Goal: Task Accomplishment & Management: Complete application form

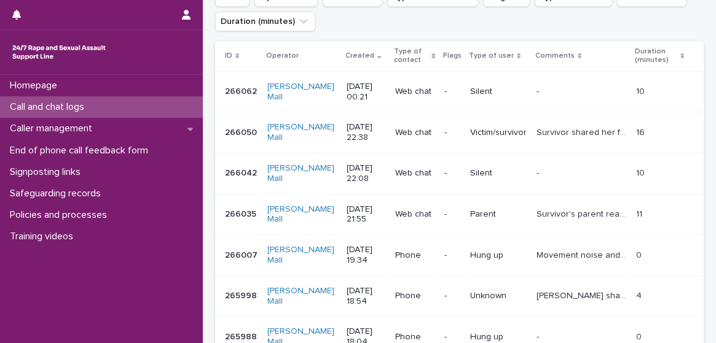
scroll to position [189, 0]
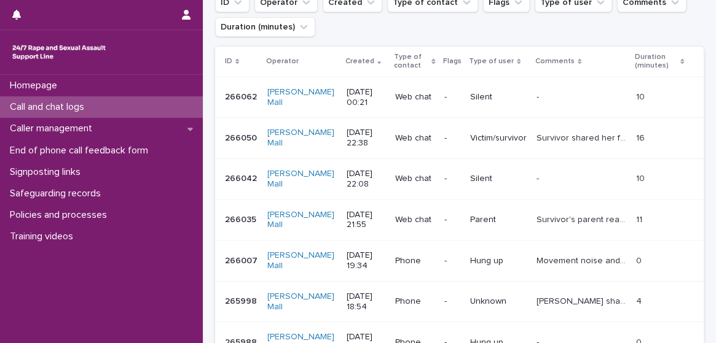
click at [395, 88] on div "Web chat" at bounding box center [414, 97] width 39 height 20
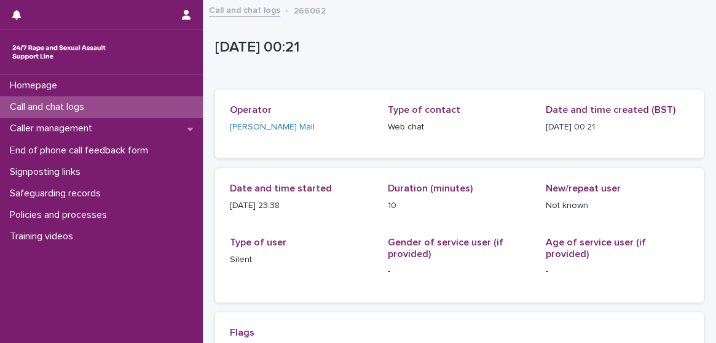
click at [157, 105] on div "Call and chat logs" at bounding box center [101, 106] width 203 height 21
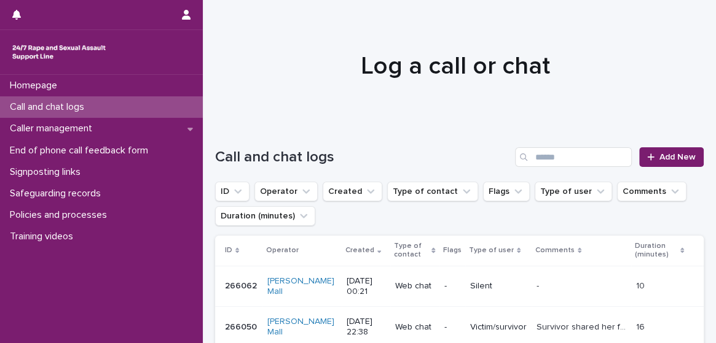
click at [402, 324] on p "Web chat" at bounding box center [414, 327] width 39 height 10
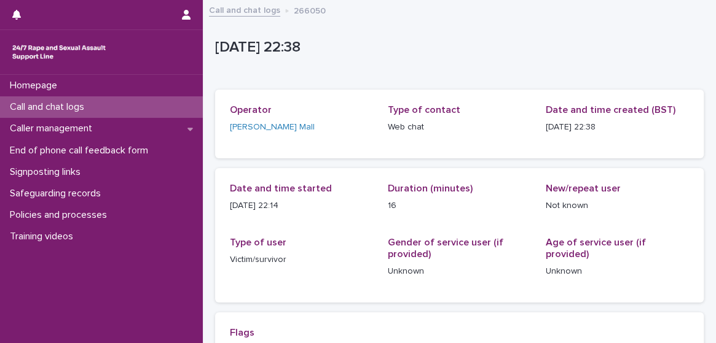
click at [136, 110] on div "Call and chat logs" at bounding box center [101, 106] width 203 height 21
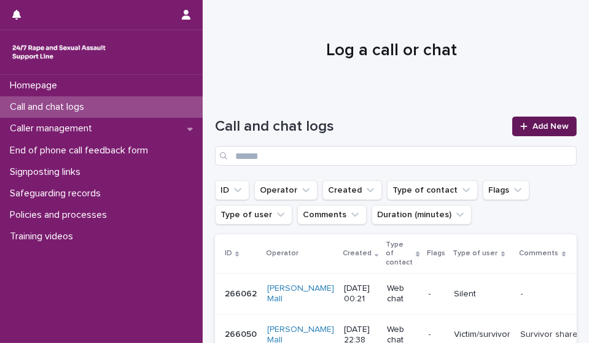
click at [545, 129] on span "Add New" at bounding box center [551, 126] width 36 height 9
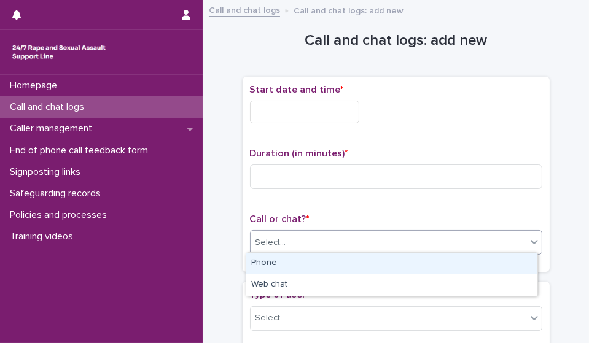
click at [357, 240] on div "Select..." at bounding box center [389, 243] width 276 height 20
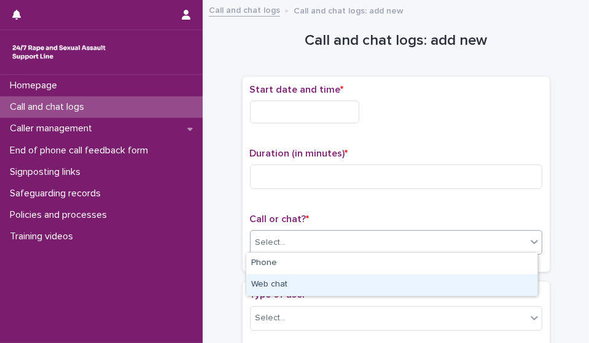
click at [340, 284] on div "Web chat" at bounding box center [391, 285] width 291 height 21
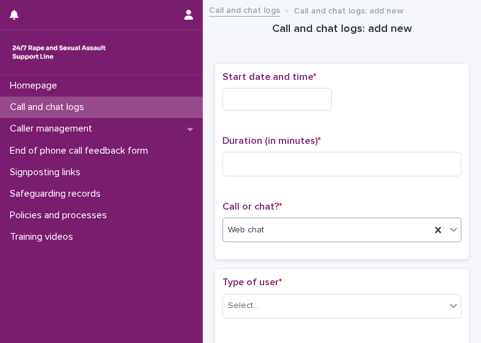
click at [249, 107] on input "text" at bounding box center [276, 99] width 109 height 23
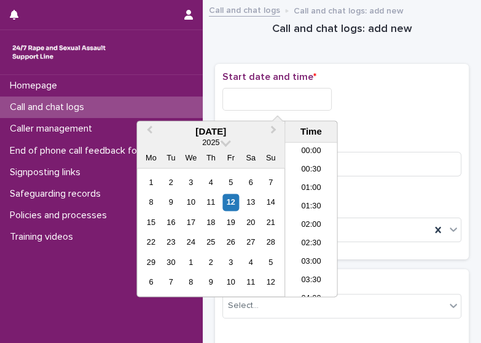
scroll to position [558, 0]
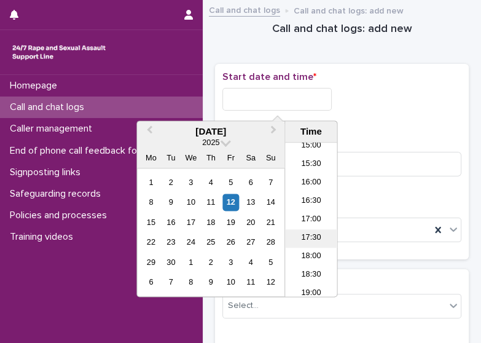
click at [316, 235] on li "17:30" at bounding box center [311, 238] width 52 height 18
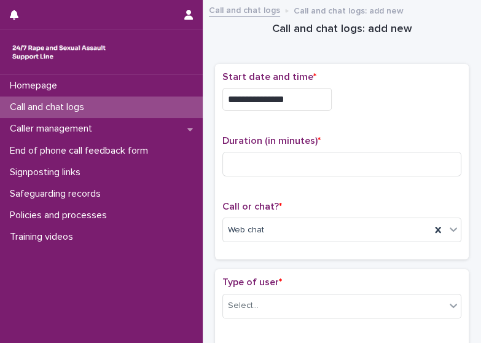
click at [298, 95] on input "**********" at bounding box center [276, 99] width 109 height 23
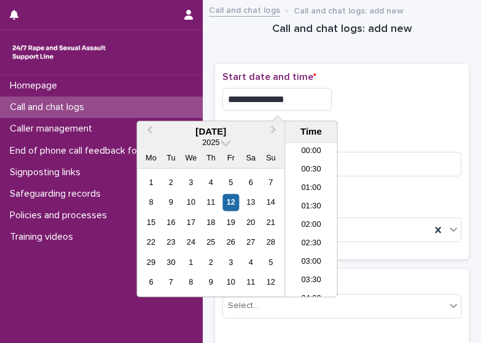
scroll to position [577, 0]
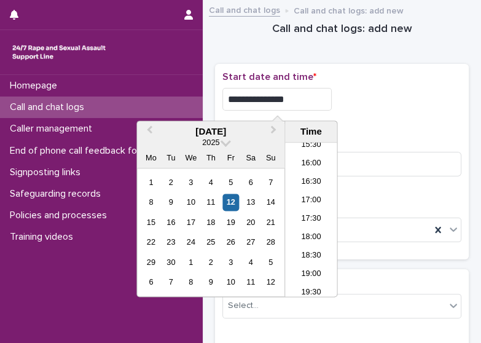
type input "**********"
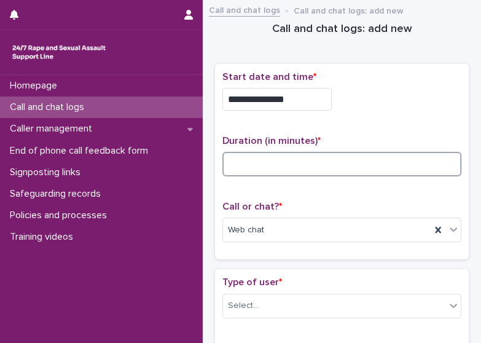
click at [378, 152] on input at bounding box center [341, 164] width 239 height 25
type input "*"
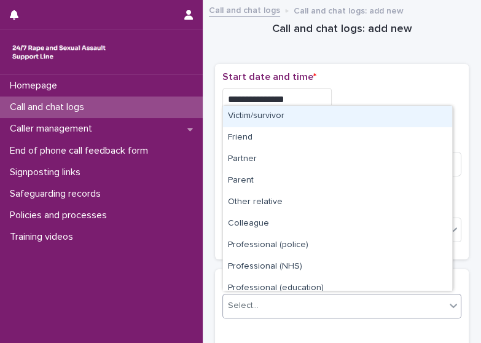
click at [395, 297] on div "Select..." at bounding box center [334, 305] width 222 height 20
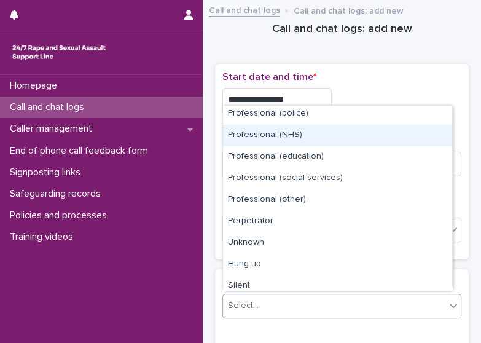
scroll to position [138, 0]
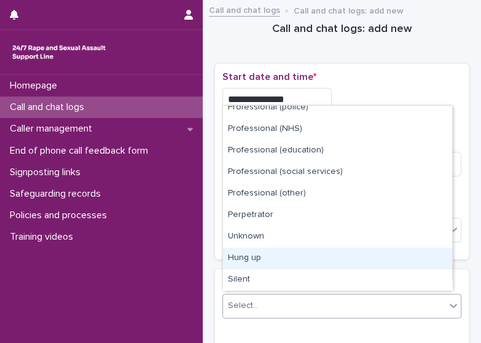
click at [410, 260] on div "Hung up" at bounding box center [337, 258] width 229 height 21
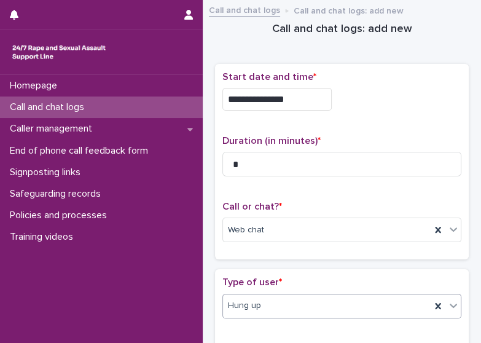
scroll to position [257, 0]
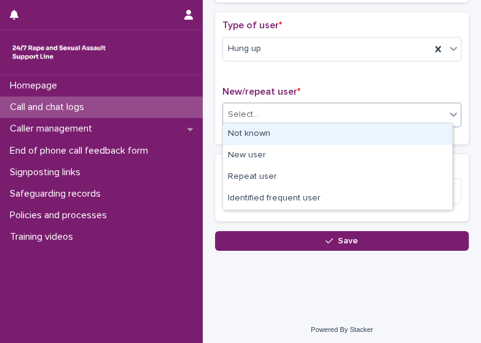
click at [423, 114] on div "Select..." at bounding box center [334, 114] width 222 height 20
click at [390, 124] on div "Not known" at bounding box center [337, 133] width 229 height 21
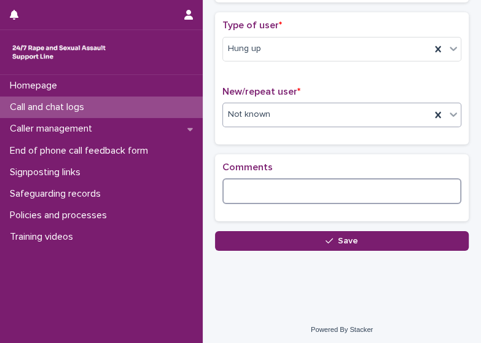
click at [320, 178] on textarea at bounding box center [341, 191] width 239 height 26
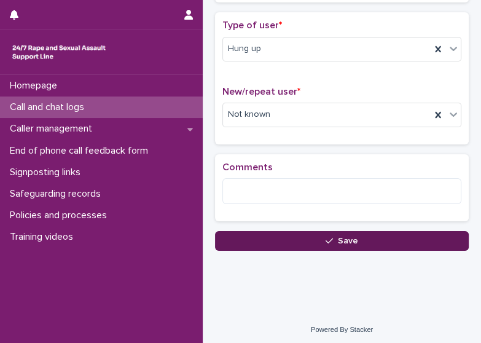
click at [332, 240] on button "Save" at bounding box center [342, 241] width 254 height 20
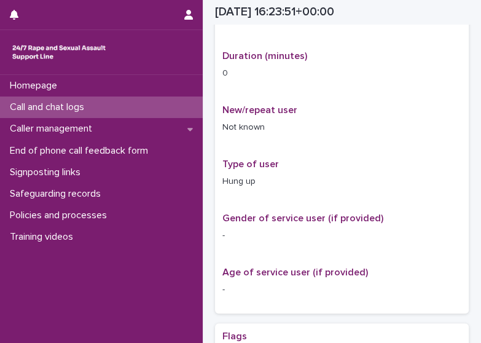
scroll to position [270, 0]
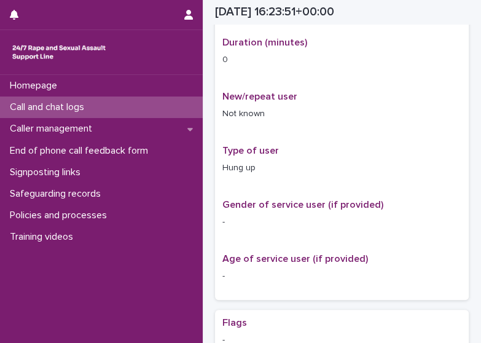
click at [85, 114] on div "Call and chat logs" at bounding box center [101, 106] width 203 height 21
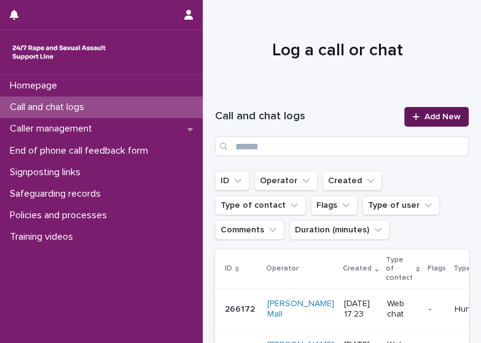
click at [434, 107] on link "Add New" at bounding box center [436, 117] width 64 height 20
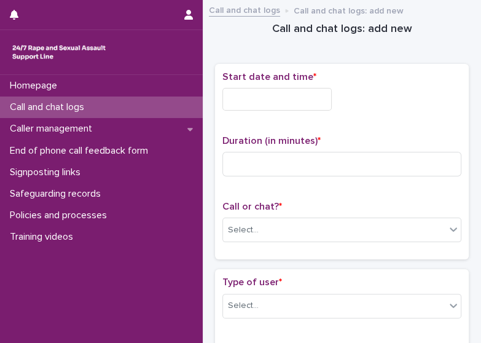
click at [247, 101] on input "text" at bounding box center [276, 99] width 109 height 23
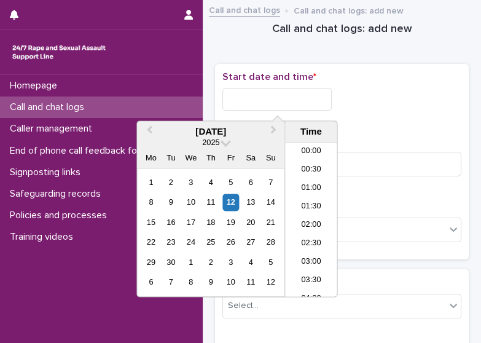
scroll to position [577, 0]
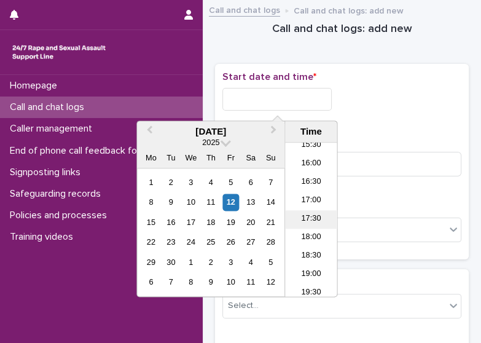
click at [306, 218] on li "17:30" at bounding box center [311, 219] width 52 height 18
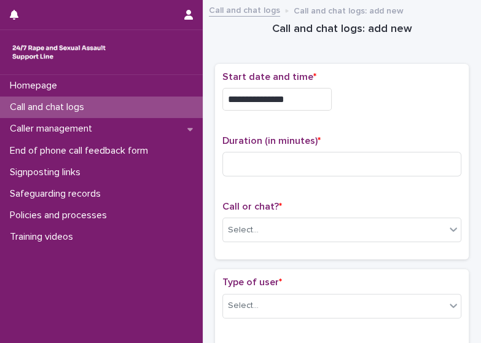
click at [295, 104] on input "**********" at bounding box center [276, 99] width 109 height 23
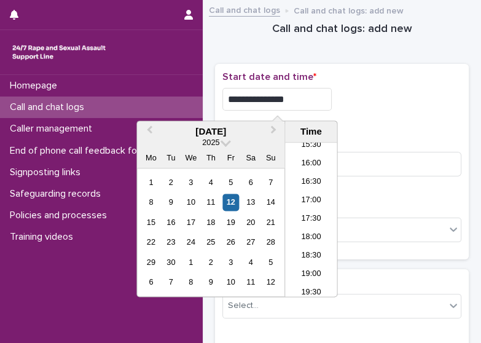
type input "**********"
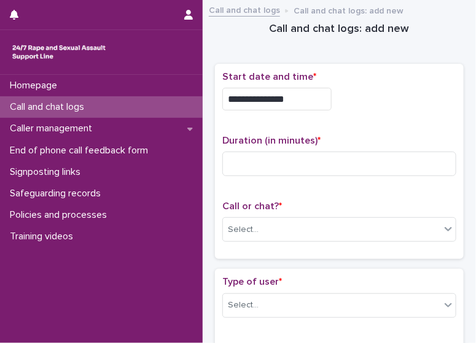
click at [378, 128] on div "**********" at bounding box center [339, 161] width 234 height 181
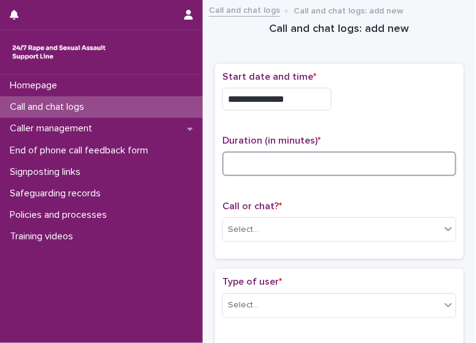
click at [317, 167] on input at bounding box center [339, 164] width 234 height 25
type input "**"
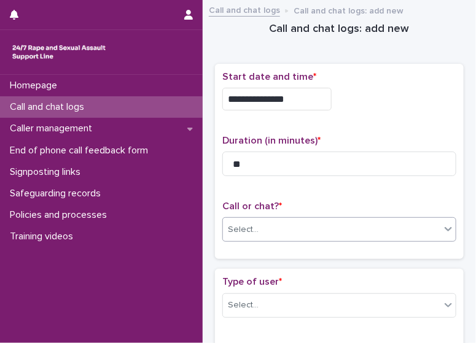
click at [319, 233] on div "Select..." at bounding box center [331, 230] width 217 height 20
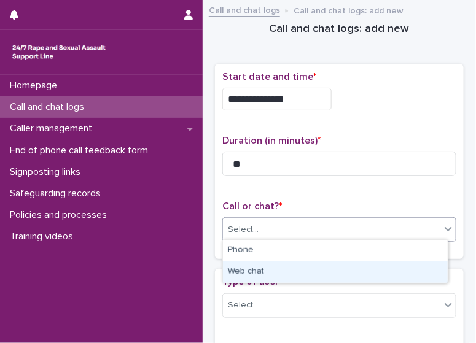
click at [304, 270] on div "Web chat" at bounding box center [335, 272] width 225 height 21
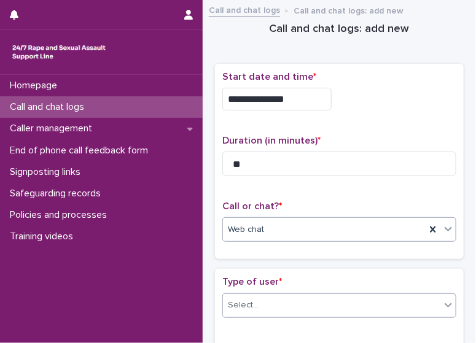
click at [309, 306] on div "Select..." at bounding box center [331, 305] width 217 height 20
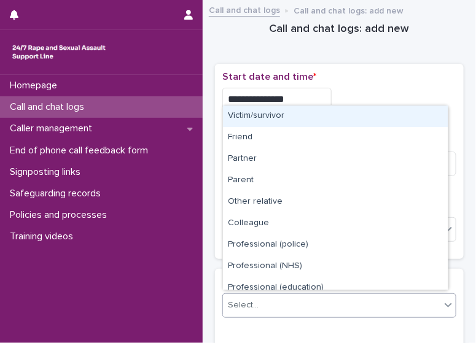
click at [299, 121] on div "Victim/survivor" at bounding box center [335, 116] width 225 height 21
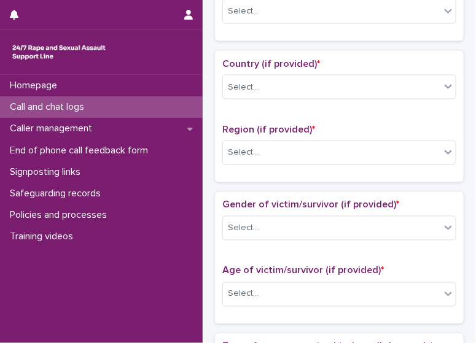
scroll to position [361, 0]
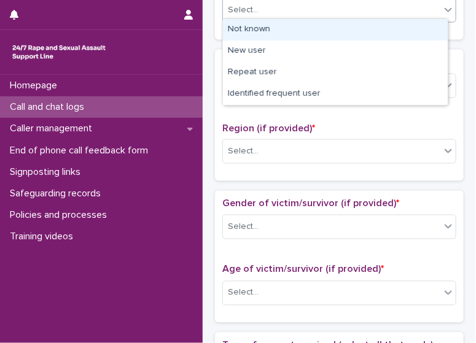
click at [396, 12] on div "Select..." at bounding box center [331, 10] width 217 height 20
click at [384, 28] on div "Not known" at bounding box center [335, 29] width 225 height 21
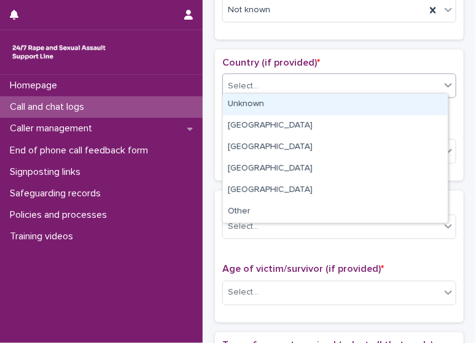
click at [367, 84] on div "Select..." at bounding box center [331, 86] width 217 height 20
click at [354, 107] on div "Unknown" at bounding box center [335, 104] width 225 height 21
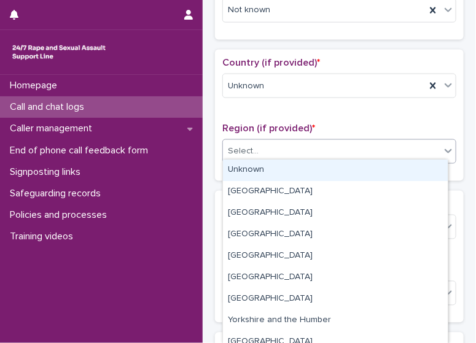
click at [338, 148] on div "Select..." at bounding box center [331, 152] width 217 height 20
click at [326, 172] on div "Unknown" at bounding box center [335, 170] width 225 height 21
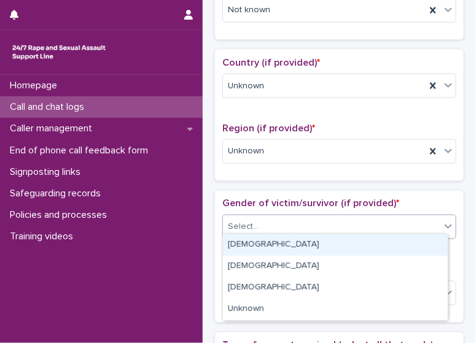
click at [321, 230] on div "Select..." at bounding box center [331, 227] width 217 height 20
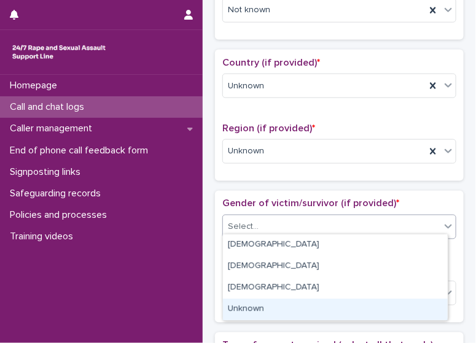
click at [303, 300] on div "Unknown" at bounding box center [335, 309] width 225 height 21
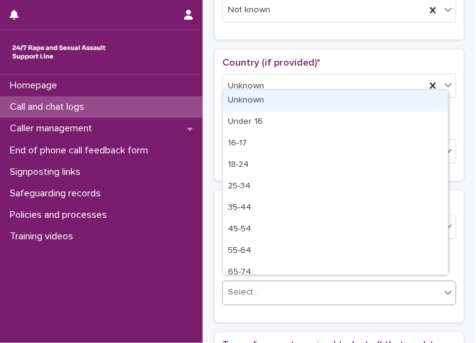
click at [303, 287] on div "Select..." at bounding box center [331, 293] width 217 height 20
click at [280, 103] on div "Unknown" at bounding box center [335, 100] width 225 height 21
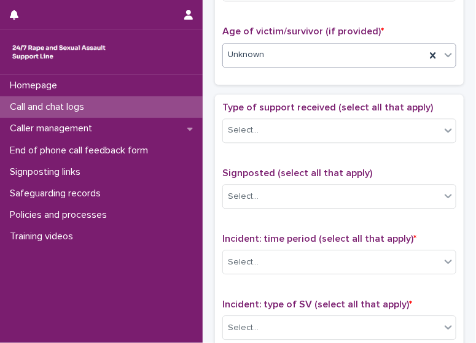
scroll to position [604, 0]
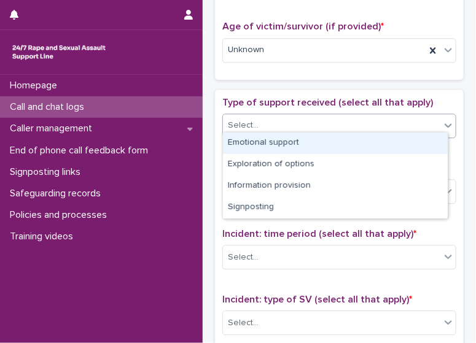
click at [384, 126] on div "Select..." at bounding box center [331, 125] width 217 height 20
click at [369, 146] on div "Emotional support" at bounding box center [335, 143] width 225 height 21
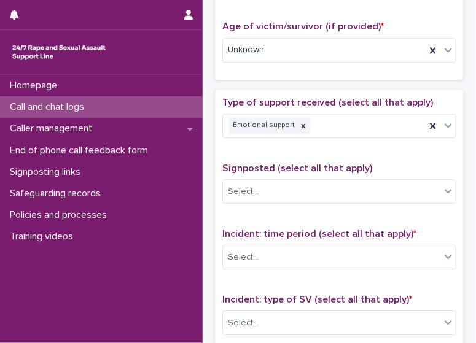
click at [353, 263] on div "Incident: time period (select all that apply) * Select..." at bounding box center [339, 253] width 234 height 51
click at [349, 257] on div "Select..." at bounding box center [331, 258] width 217 height 20
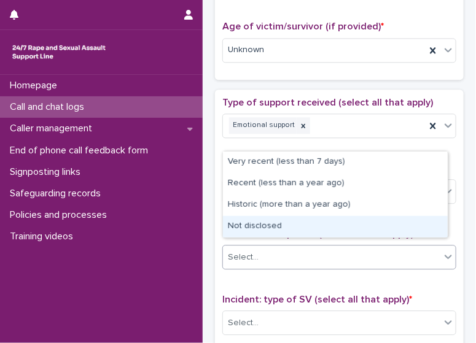
click at [338, 226] on div "Not disclosed" at bounding box center [335, 226] width 225 height 21
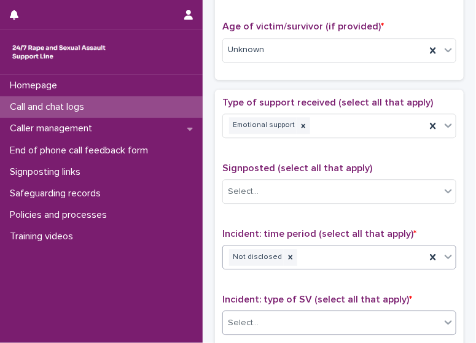
click at [327, 316] on div "Select..." at bounding box center [331, 323] width 217 height 20
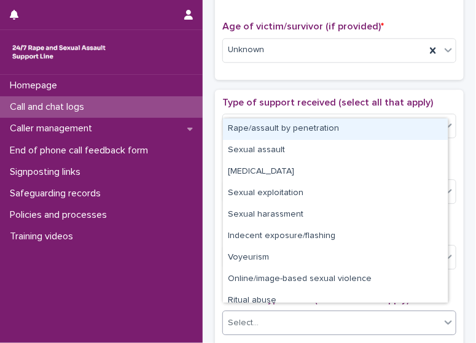
click at [314, 127] on div "Rape/assault by penetration" at bounding box center [335, 129] width 225 height 21
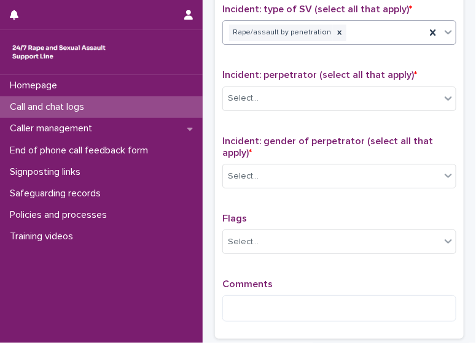
scroll to position [919, 0]
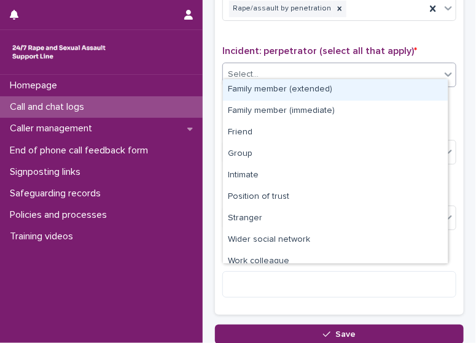
click at [380, 64] on div "Select..." at bounding box center [331, 74] width 217 height 20
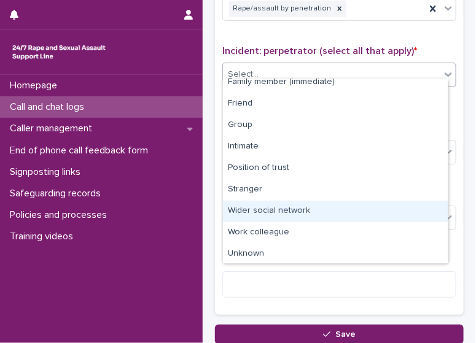
scroll to position [52, 0]
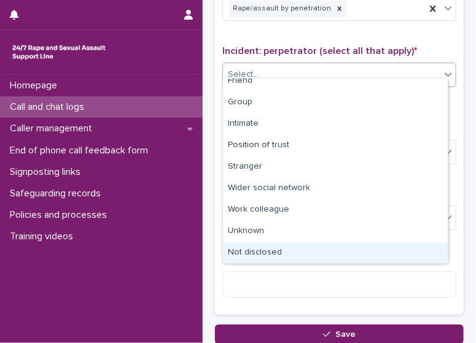
click at [409, 255] on div "Not disclosed" at bounding box center [335, 253] width 225 height 21
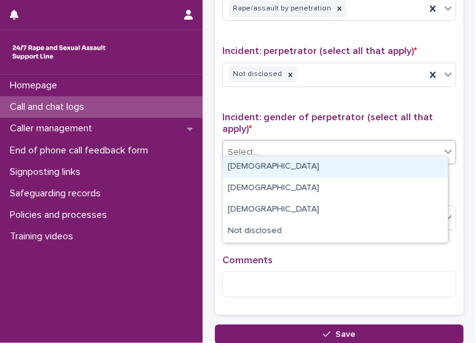
click at [355, 142] on div "Select..." at bounding box center [331, 152] width 217 height 20
click at [332, 173] on div "[DEMOGRAPHIC_DATA]" at bounding box center [335, 167] width 225 height 21
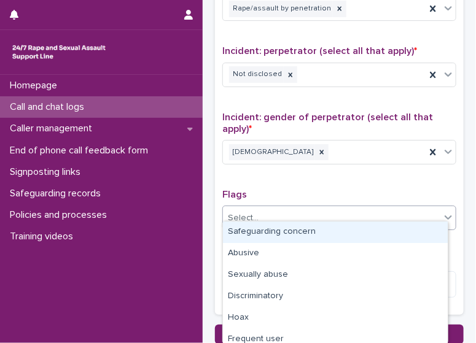
click at [323, 211] on div "Select..." at bounding box center [331, 218] width 217 height 20
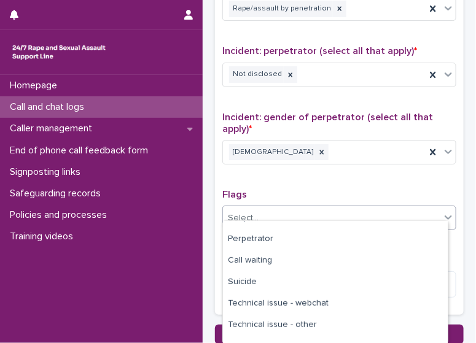
scroll to position [123, 0]
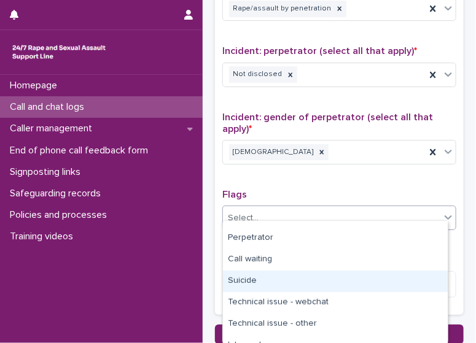
click at [414, 271] on div "Suicide" at bounding box center [335, 281] width 225 height 21
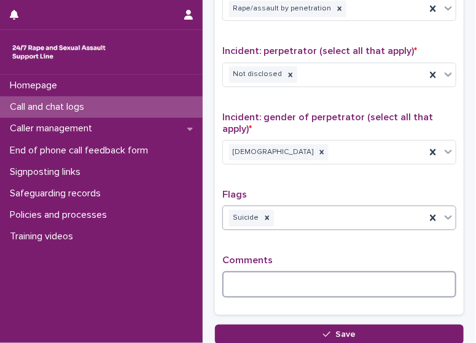
click at [270, 275] on textarea at bounding box center [339, 284] width 234 height 26
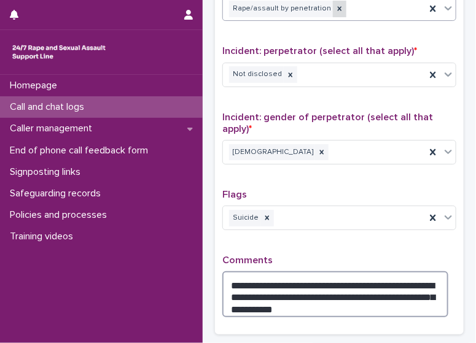
type textarea "**********"
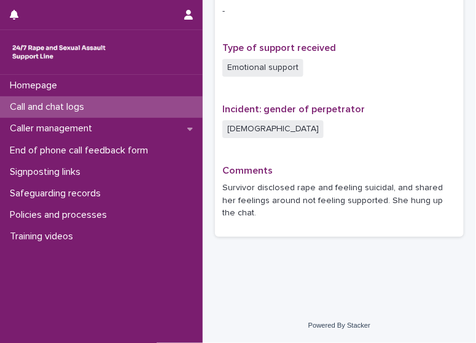
scroll to position [831, 0]
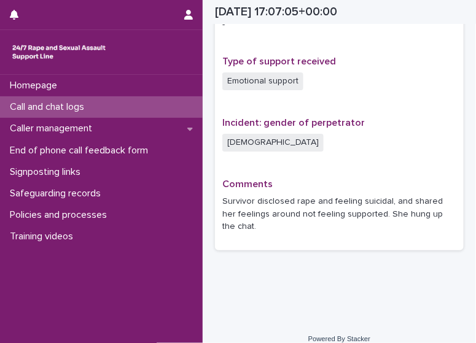
click at [155, 104] on div "Call and chat logs" at bounding box center [101, 106] width 203 height 21
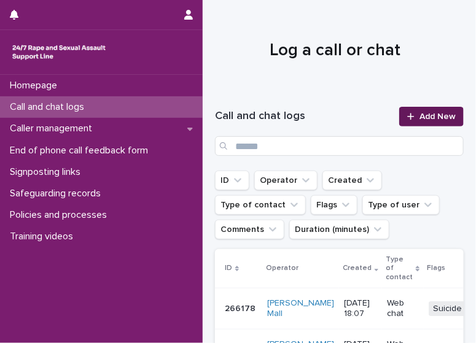
click at [434, 125] on link "Add New" at bounding box center [431, 117] width 64 height 20
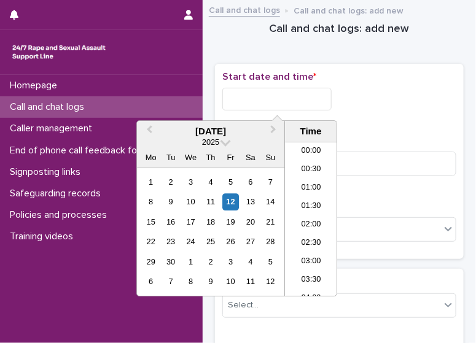
click at [255, 98] on input "text" at bounding box center [276, 99] width 109 height 23
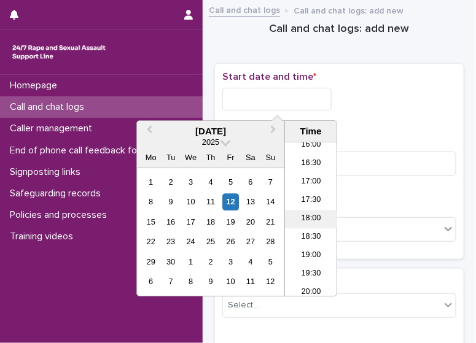
click at [318, 216] on li "18:00" at bounding box center [311, 219] width 52 height 18
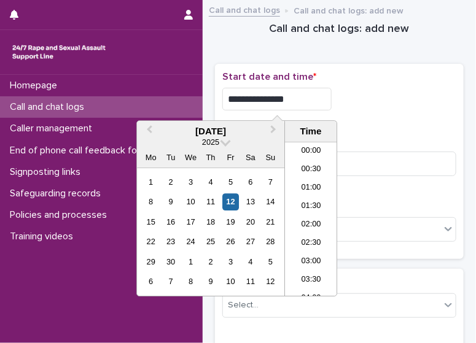
click at [305, 100] on input "**********" at bounding box center [276, 99] width 109 height 23
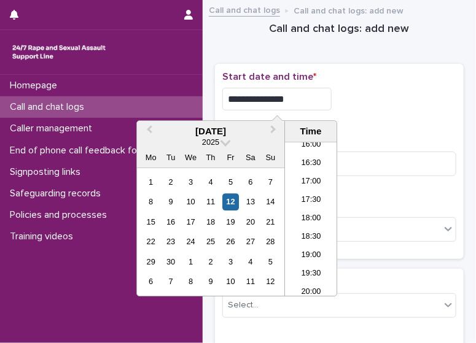
type input "**********"
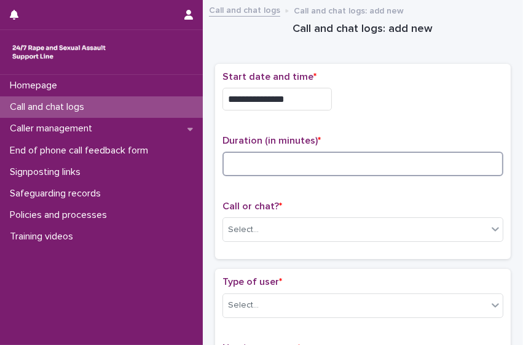
click at [287, 159] on input at bounding box center [362, 164] width 281 height 25
type input "**"
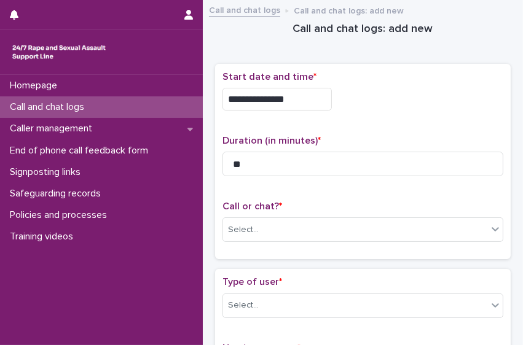
click at [302, 246] on div "Call or chat? * Select..." at bounding box center [362, 226] width 281 height 51
click at [298, 230] on div "Select..." at bounding box center [355, 230] width 264 height 20
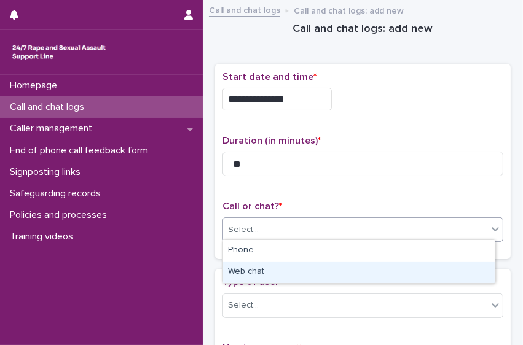
click at [289, 273] on div "Web chat" at bounding box center [358, 272] width 271 height 21
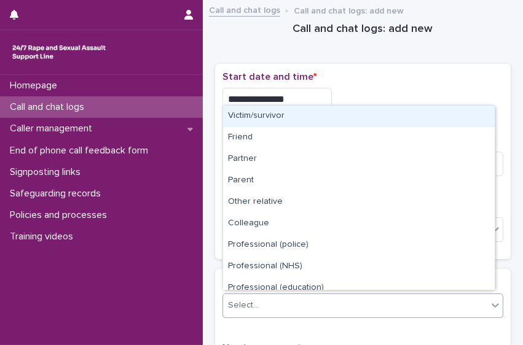
click at [381, 304] on div "Select..." at bounding box center [355, 305] width 264 height 20
click at [343, 118] on div "Victim/survivor" at bounding box center [358, 116] width 271 height 21
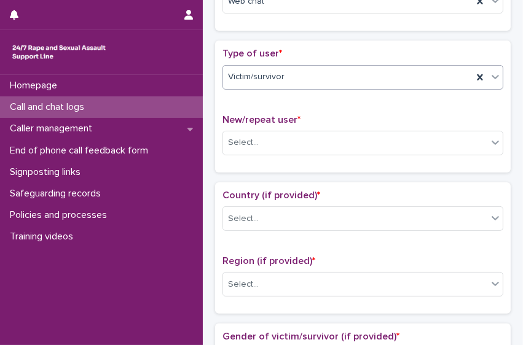
scroll to position [232, 0]
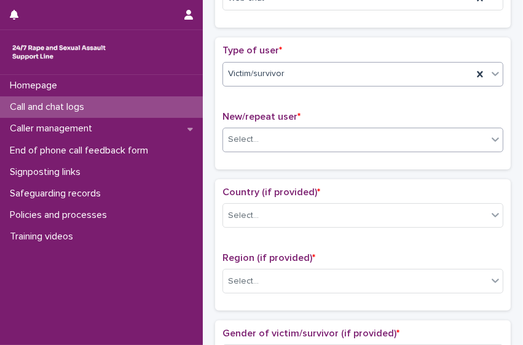
click at [404, 135] on div "Select..." at bounding box center [355, 140] width 264 height 20
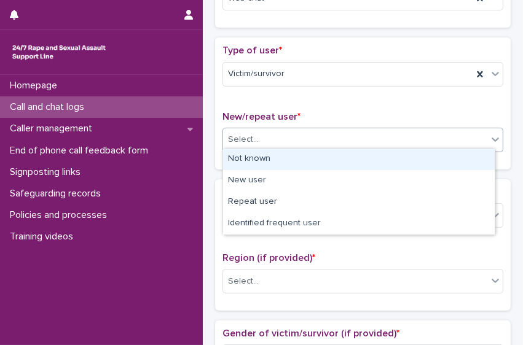
click at [370, 160] on div "Not known" at bounding box center [358, 159] width 271 height 21
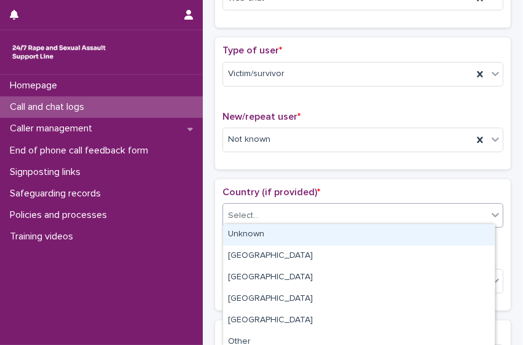
drag, startPoint x: 316, startPoint y: 219, endPoint x: 305, endPoint y: 236, distance: 21.0
click at [305, 236] on div "Unknown" at bounding box center [358, 234] width 271 height 21
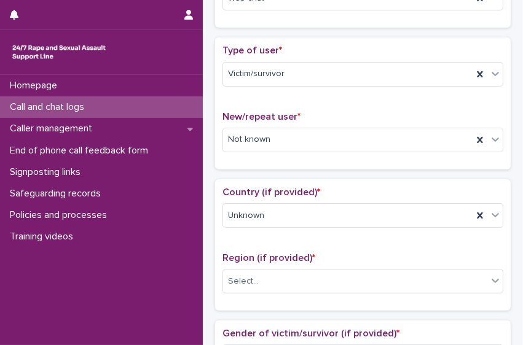
click at [300, 291] on div "Region (if provided) * Select..." at bounding box center [362, 277] width 281 height 51
click at [289, 271] on div "Select..." at bounding box center [355, 281] width 264 height 20
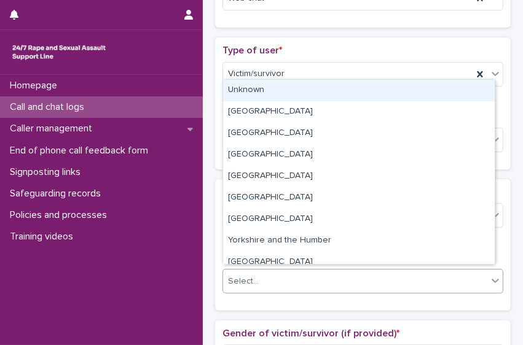
click at [270, 101] on div "Unknown" at bounding box center [358, 90] width 271 height 21
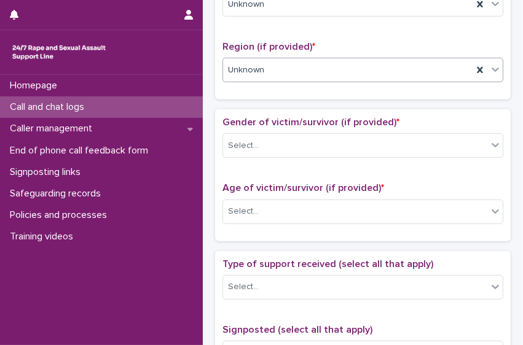
scroll to position [451, 0]
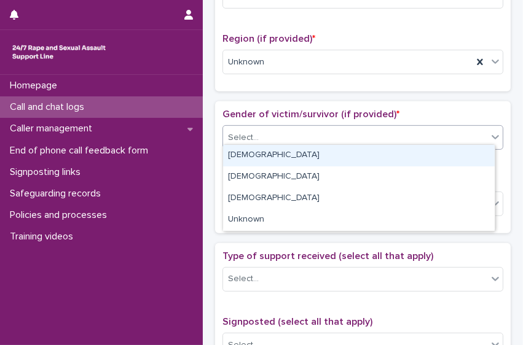
click at [388, 130] on div "Select..." at bounding box center [355, 138] width 264 height 20
click at [353, 152] on div "[DEMOGRAPHIC_DATA]" at bounding box center [358, 155] width 271 height 21
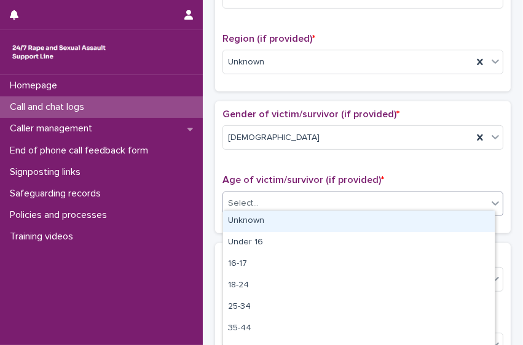
click at [342, 197] on div "Select..." at bounding box center [355, 203] width 264 height 20
click at [306, 224] on div "Unknown" at bounding box center [358, 221] width 271 height 21
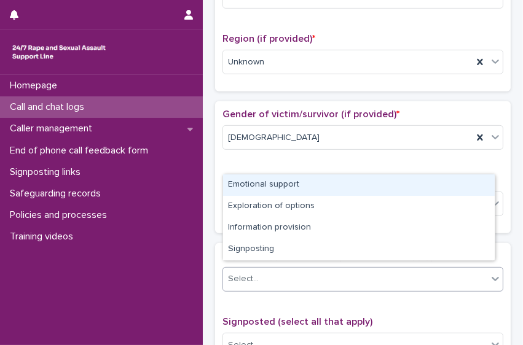
click at [322, 271] on div "Select..." at bounding box center [355, 279] width 264 height 20
click at [280, 181] on div "Emotional support" at bounding box center [358, 184] width 271 height 21
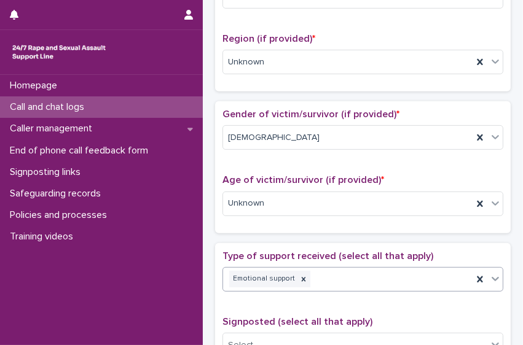
click at [365, 277] on div "Emotional support" at bounding box center [347, 278] width 249 height 21
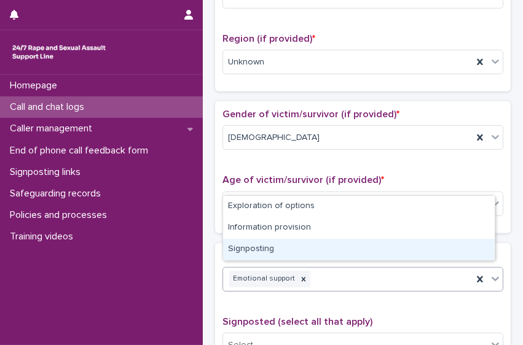
click at [345, 249] on div "Signposting" at bounding box center [358, 249] width 271 height 21
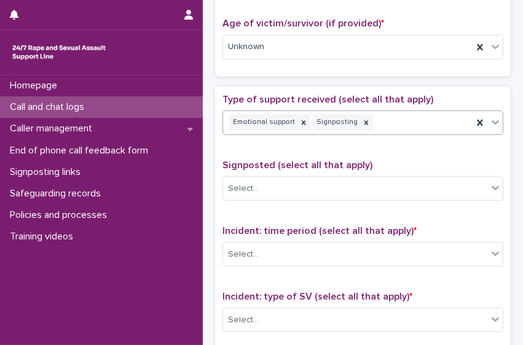
scroll to position [612, 0]
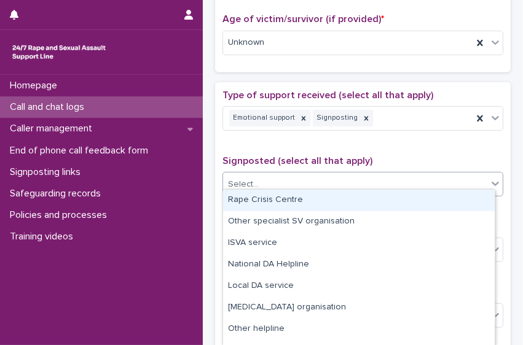
click at [426, 179] on div "Select..." at bounding box center [355, 184] width 264 height 20
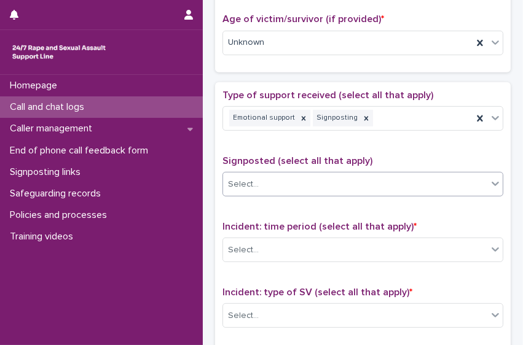
click at [289, 177] on div "Select..." at bounding box center [355, 184] width 264 height 20
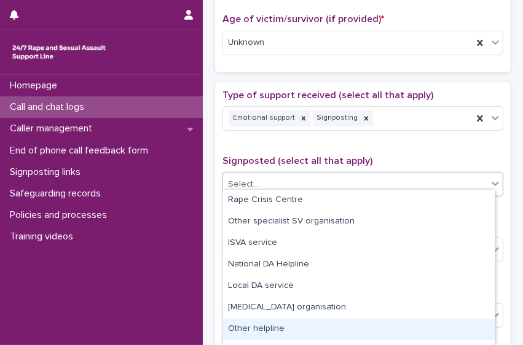
click at [334, 323] on div "Other helpline" at bounding box center [358, 329] width 271 height 21
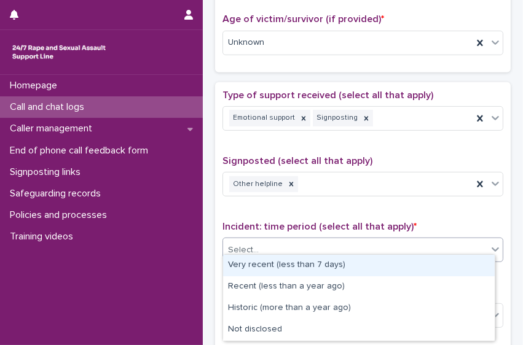
click at [319, 251] on div "Select..." at bounding box center [355, 250] width 264 height 20
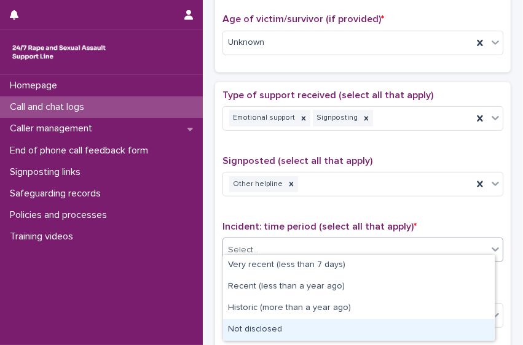
click at [336, 326] on div "Not disclosed" at bounding box center [358, 329] width 271 height 21
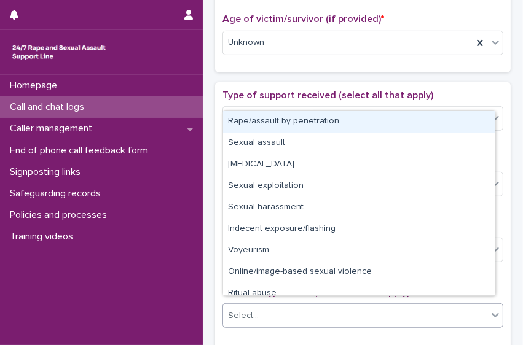
click at [332, 310] on div "Select..." at bounding box center [355, 316] width 264 height 20
click at [316, 122] on div "Rape/assault by penetration" at bounding box center [358, 121] width 271 height 21
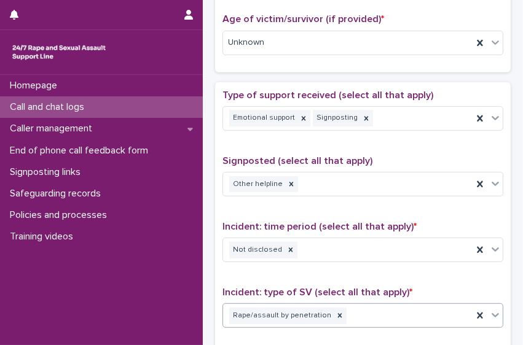
scroll to position [927, 0]
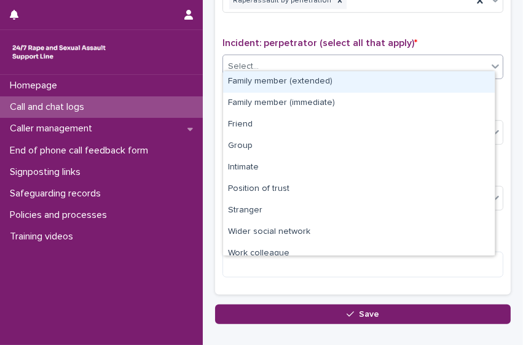
click at [365, 58] on div "Select..." at bounding box center [355, 67] width 264 height 20
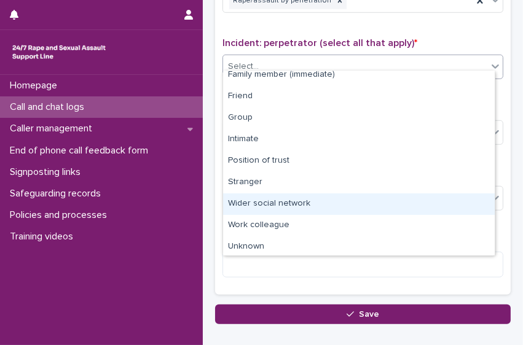
scroll to position [52, 0]
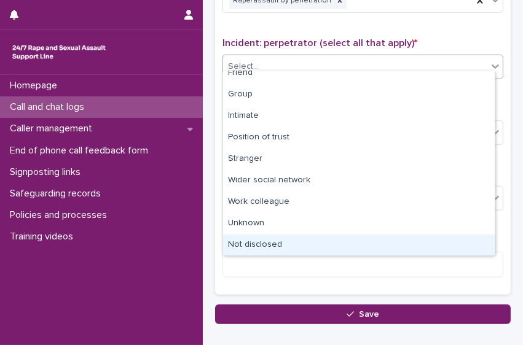
click at [469, 243] on div "Not disclosed" at bounding box center [358, 245] width 271 height 21
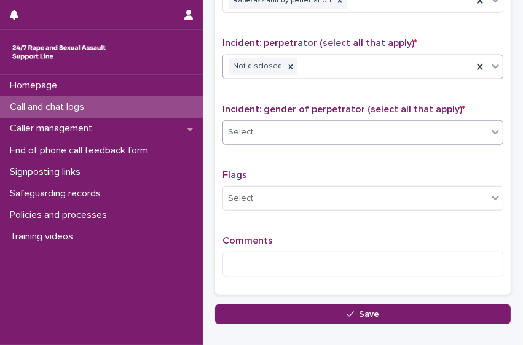
click at [413, 122] on div "Select..." at bounding box center [355, 132] width 264 height 20
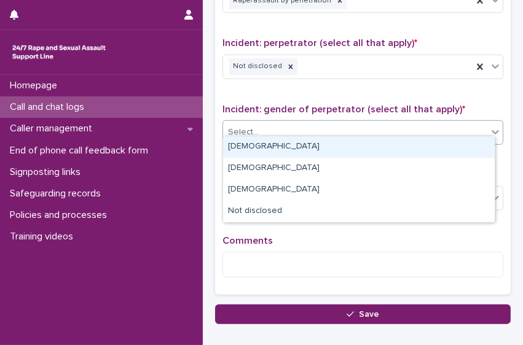
click at [391, 142] on div "[DEMOGRAPHIC_DATA]" at bounding box center [358, 146] width 271 height 21
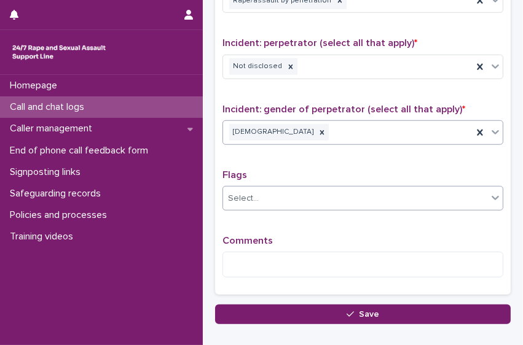
click at [459, 189] on div "Select..." at bounding box center [355, 199] width 264 height 20
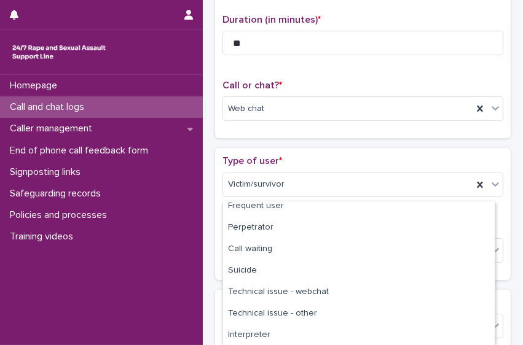
scroll to position [126, 0]
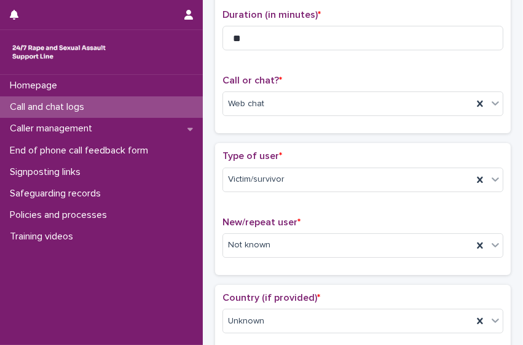
click at [465, 48] on div "Duration (in minutes) * **" at bounding box center [362, 34] width 281 height 51
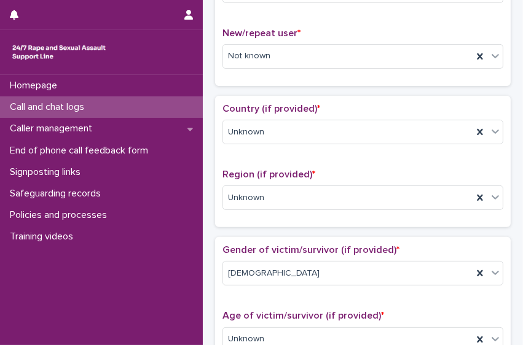
scroll to position [315, 0]
click at [474, 334] on icon at bounding box center [480, 340] width 12 height 12
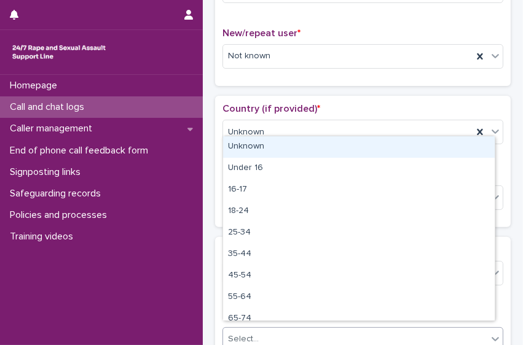
click at [473, 329] on div "Select..." at bounding box center [355, 339] width 264 height 20
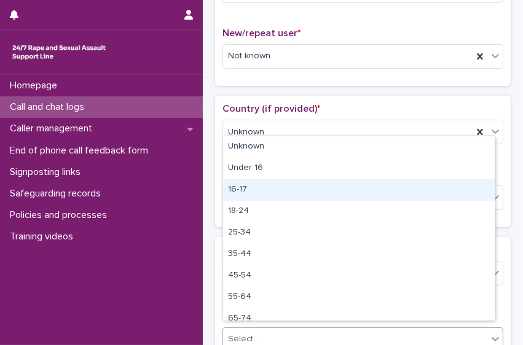
click at [412, 196] on div "16-17" at bounding box center [358, 189] width 271 height 21
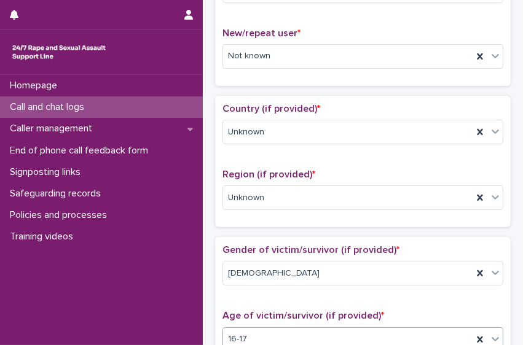
scroll to position [993, 0]
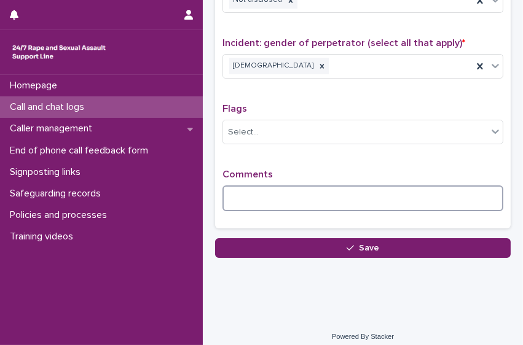
click at [306, 197] on textarea at bounding box center [362, 198] width 281 height 26
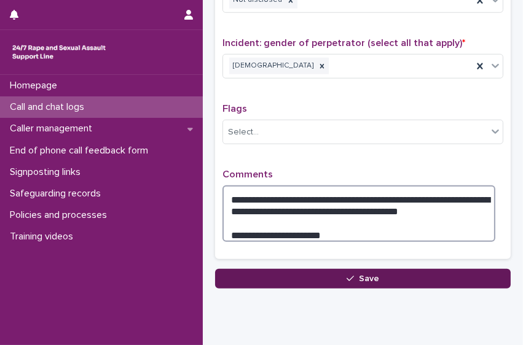
type textarea "**********"
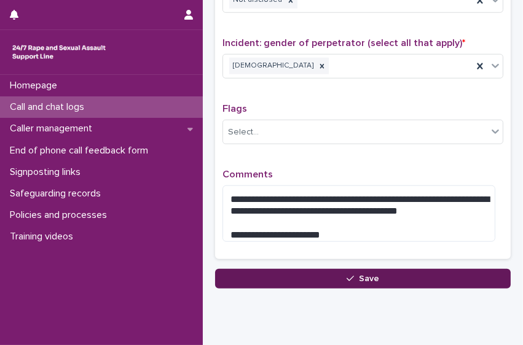
click at [360, 275] on span "Save" at bounding box center [369, 279] width 20 height 9
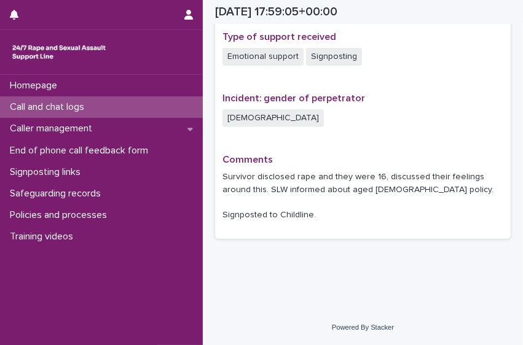
scroll to position [842, 0]
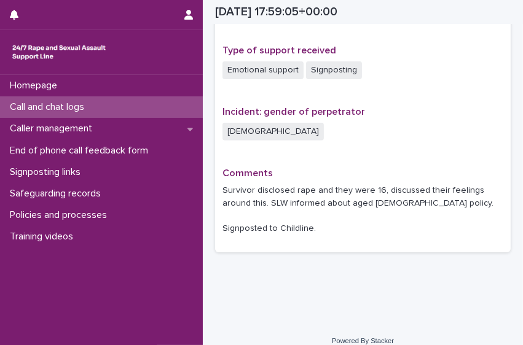
click at [95, 114] on div "Call and chat logs" at bounding box center [101, 106] width 203 height 21
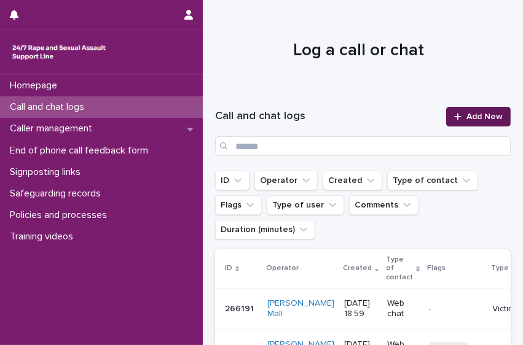
click at [466, 117] on span "Add New" at bounding box center [484, 116] width 36 height 9
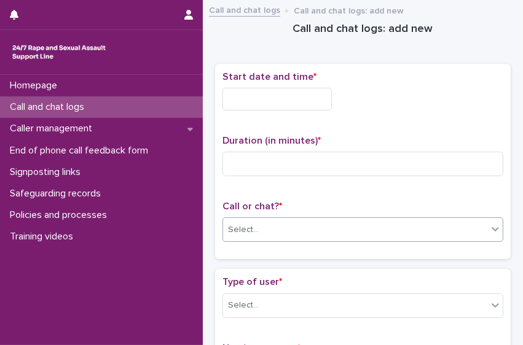
click at [296, 222] on div "Select..." at bounding box center [355, 230] width 264 height 20
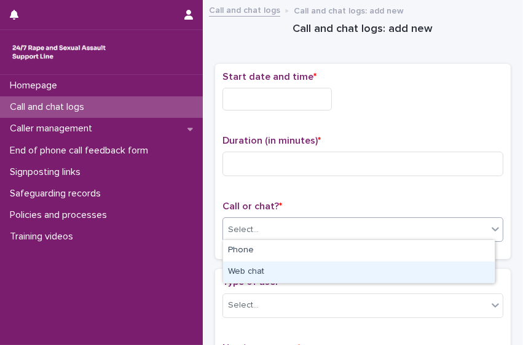
click at [276, 264] on div "Web chat" at bounding box center [358, 272] width 271 height 21
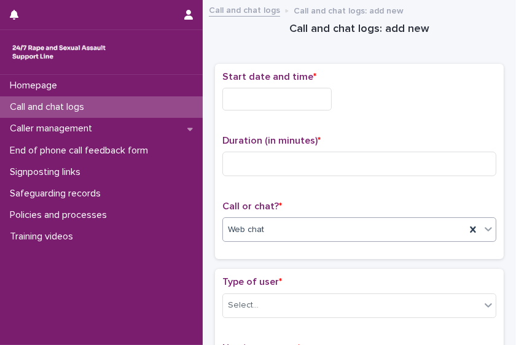
click at [276, 102] on input "text" at bounding box center [276, 99] width 109 height 23
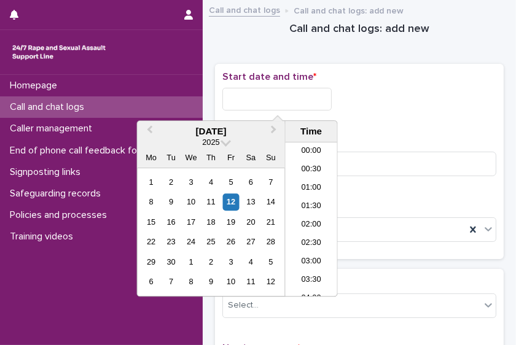
scroll to position [632, 0]
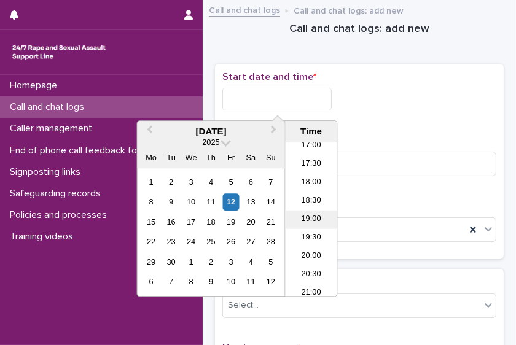
click at [310, 216] on li "19:00" at bounding box center [312, 220] width 52 height 18
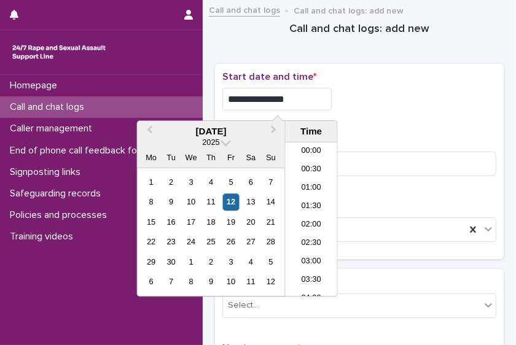
click at [300, 96] on input "**********" at bounding box center [276, 99] width 109 height 23
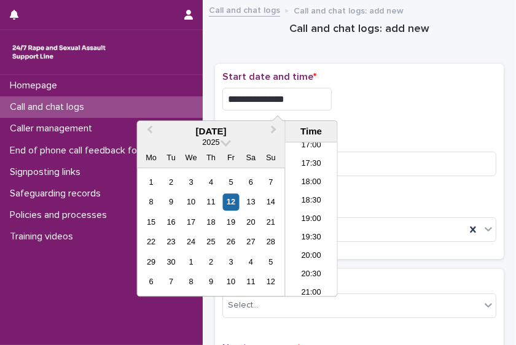
type input "**********"
click at [341, 97] on div "**********" at bounding box center [359, 99] width 274 height 23
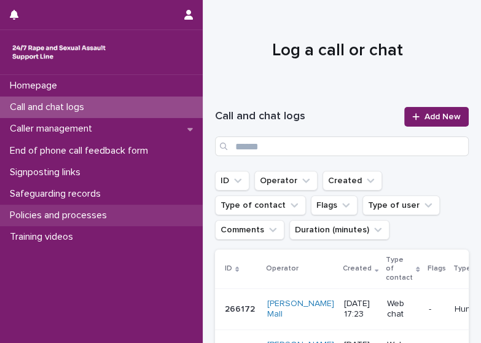
click at [66, 215] on p "Policies and processes" at bounding box center [61, 215] width 112 height 12
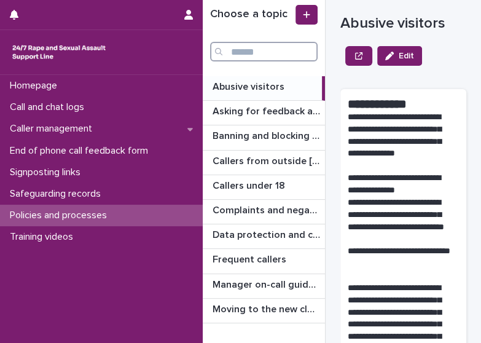
click at [262, 50] on input "Search" at bounding box center [263, 52] width 107 height 20
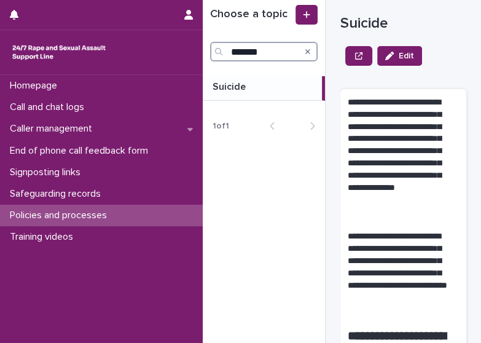
type input "*******"
click at [252, 91] on p at bounding box center [265, 87] width 104 height 12
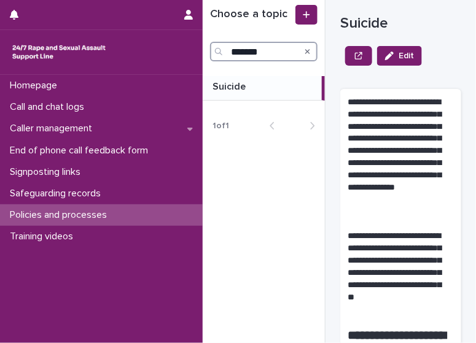
click at [263, 52] on input "*******" at bounding box center [263, 52] width 107 height 20
type input "*"
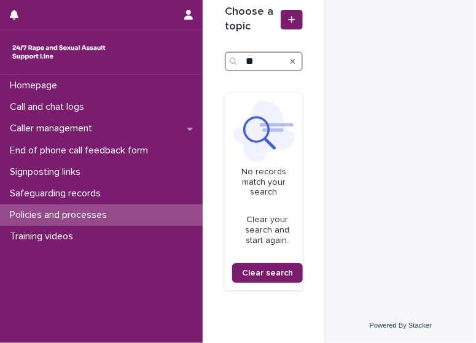
click at [269, 56] on input "**" at bounding box center [264, 62] width 78 height 20
type input "*"
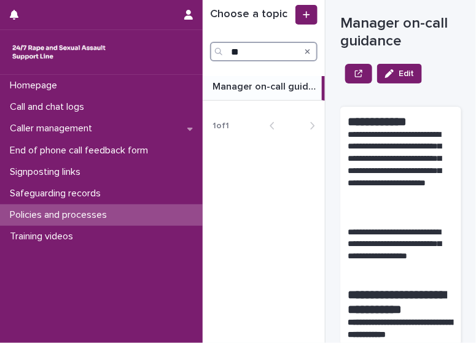
type input "*"
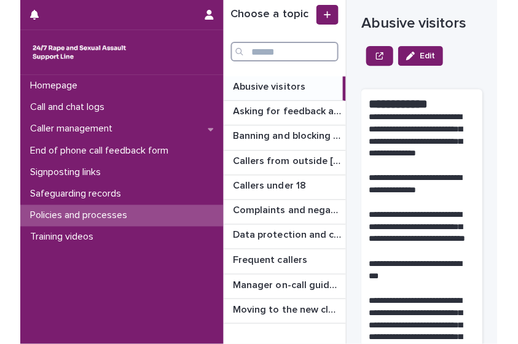
scroll to position [17, 0]
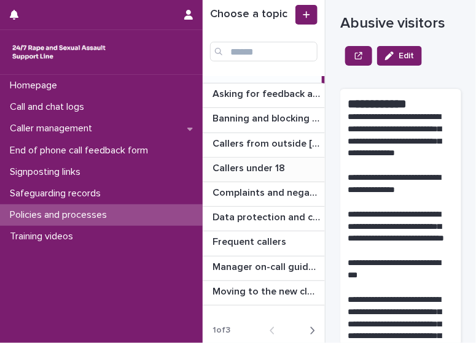
click at [278, 163] on p "Callers under 18" at bounding box center [250, 167] width 75 height 14
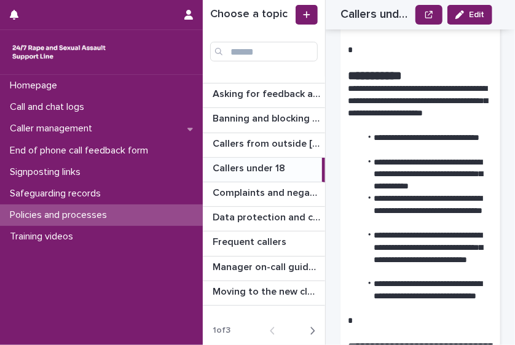
scroll to position [15, 0]
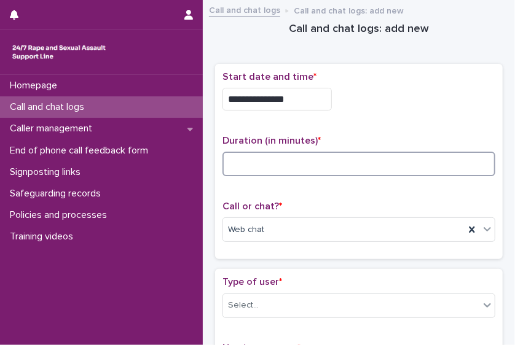
click at [327, 169] on input at bounding box center [358, 164] width 273 height 25
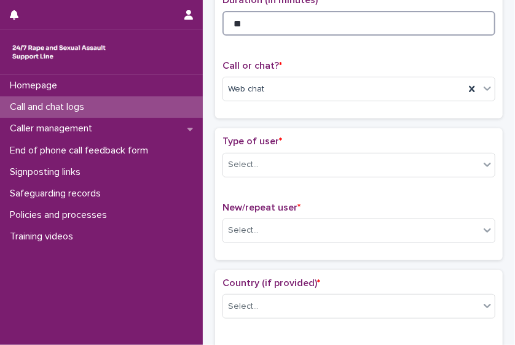
scroll to position [142, 0]
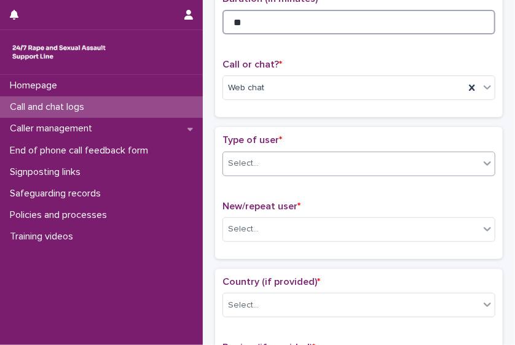
type input "**"
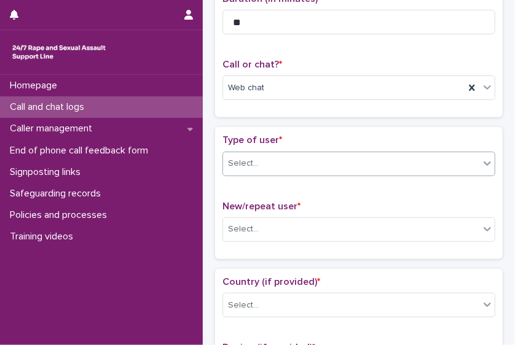
click at [394, 162] on div "Select..." at bounding box center [351, 164] width 256 height 20
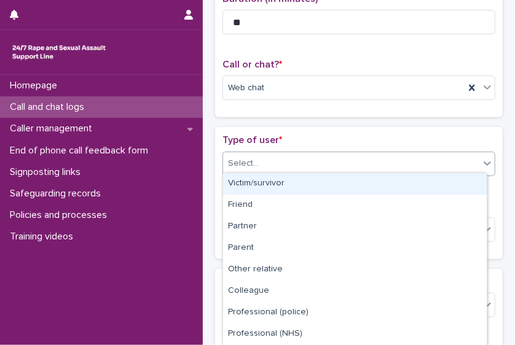
click at [369, 189] on div "Victim/survivor" at bounding box center [354, 183] width 263 height 21
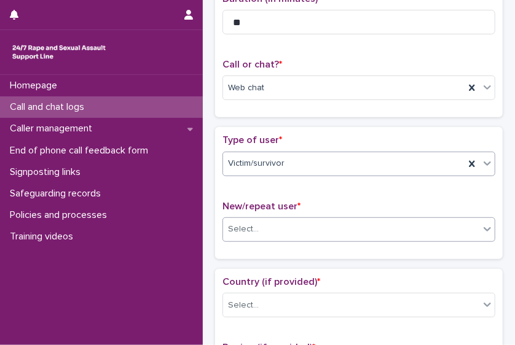
click at [351, 235] on div "Select..." at bounding box center [351, 229] width 256 height 20
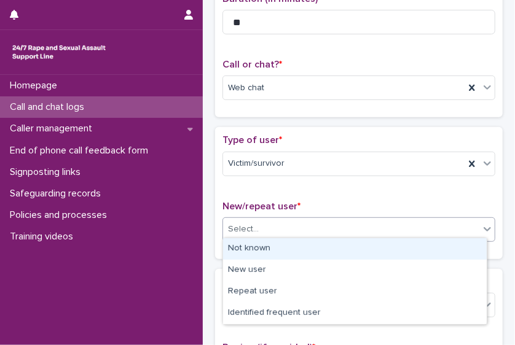
click at [336, 252] on div "Not known" at bounding box center [354, 248] width 263 height 21
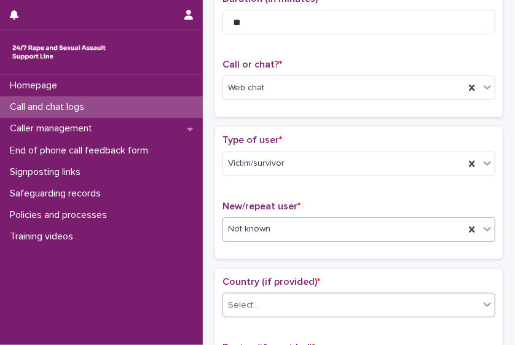
click at [327, 310] on div "Select..." at bounding box center [351, 305] width 256 height 20
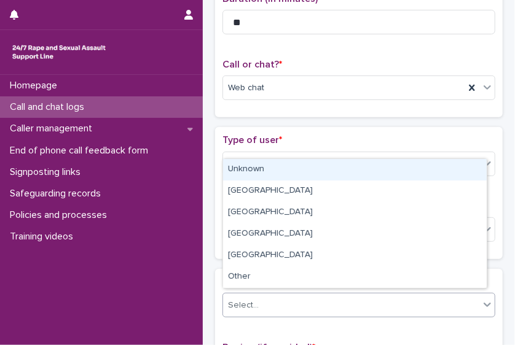
click at [295, 170] on div "Unknown" at bounding box center [354, 169] width 263 height 21
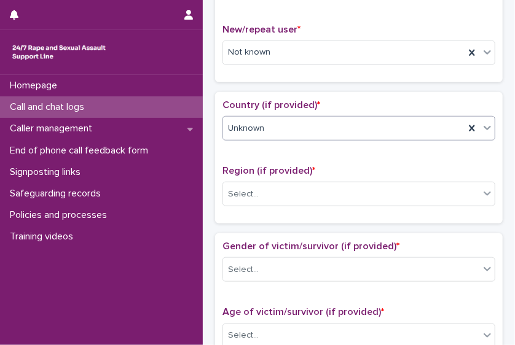
scroll to position [330, 0]
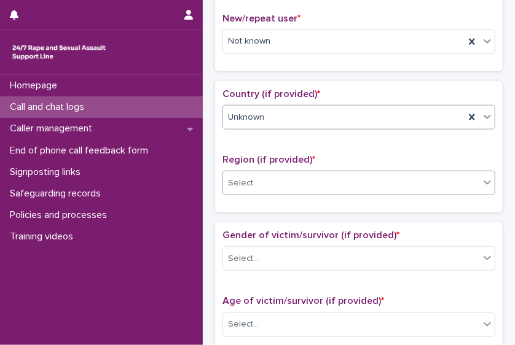
click at [424, 177] on div "Select..." at bounding box center [351, 183] width 256 height 20
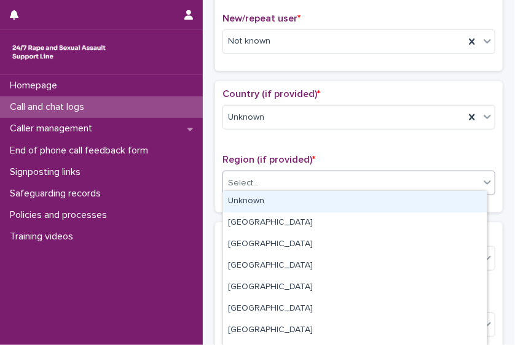
click at [380, 201] on div "Unknown" at bounding box center [354, 201] width 263 height 21
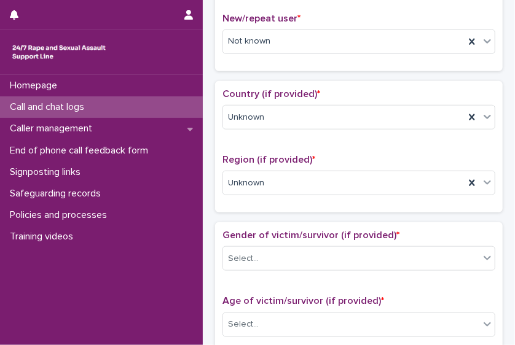
click at [361, 265] on div "Gender of victim/survivor (if provided) * Select..." at bounding box center [358, 255] width 273 height 51
click at [338, 260] on div "Select..." at bounding box center [351, 259] width 256 height 20
click at [312, 155] on span "*" at bounding box center [313, 160] width 3 height 10
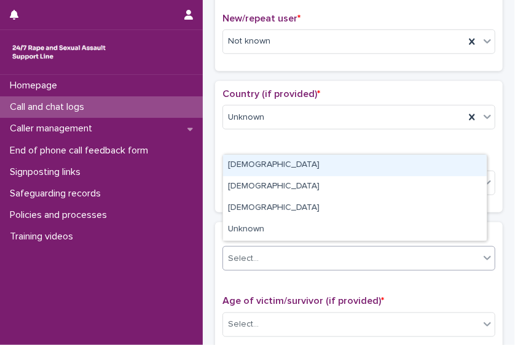
click at [286, 260] on div "Select..." at bounding box center [351, 259] width 256 height 20
click at [283, 166] on div "[DEMOGRAPHIC_DATA]" at bounding box center [354, 165] width 263 height 21
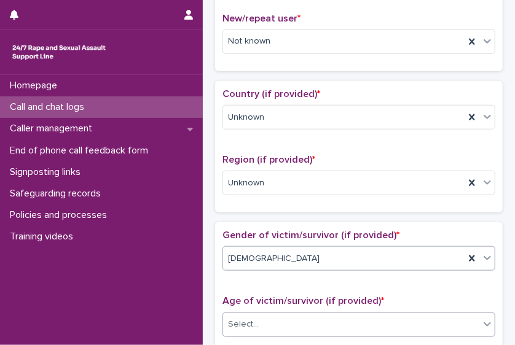
click at [298, 322] on div "Select..." at bounding box center [351, 324] width 256 height 20
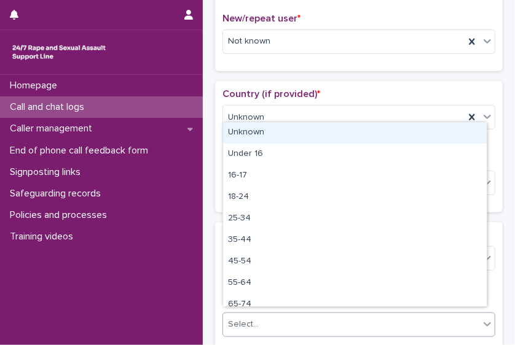
click at [283, 136] on div "Unknown" at bounding box center [354, 132] width 263 height 21
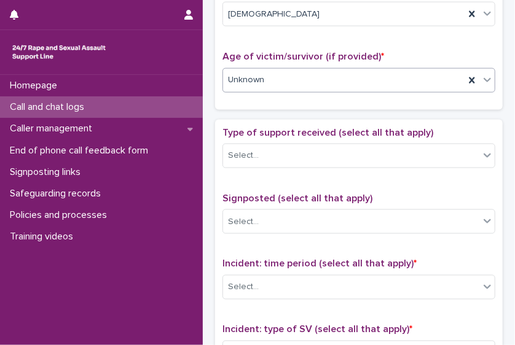
scroll to position [587, 0]
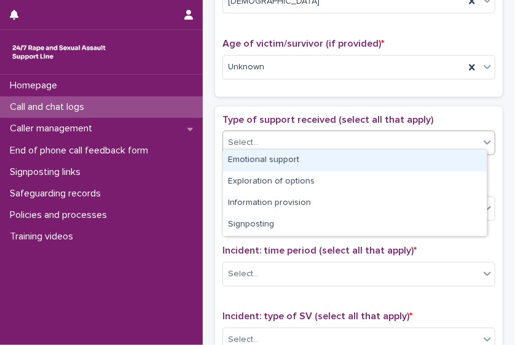
click at [420, 134] on div "Select..." at bounding box center [351, 143] width 256 height 20
click at [386, 162] on div "Emotional support" at bounding box center [354, 160] width 263 height 21
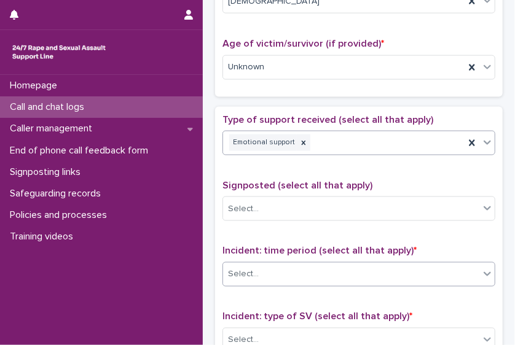
click at [366, 273] on div "Select..." at bounding box center [351, 275] width 256 height 20
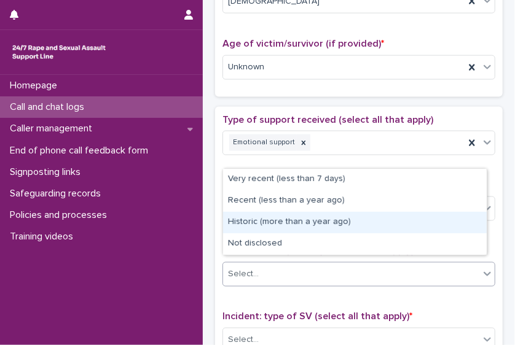
click at [346, 227] on div "Historic (more than a year ago)" at bounding box center [354, 222] width 263 height 21
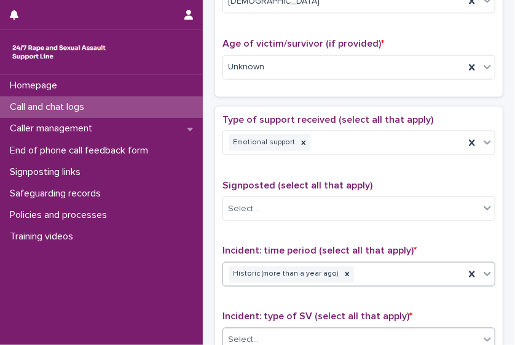
click at [349, 334] on div "Select..." at bounding box center [351, 340] width 256 height 20
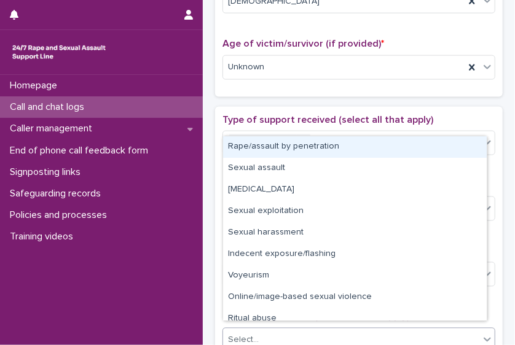
click at [324, 148] on div "Rape/assault by penetration" at bounding box center [354, 146] width 263 height 21
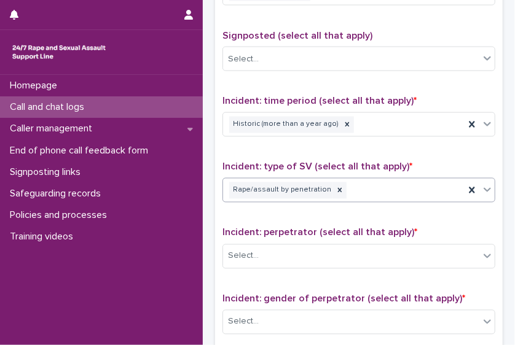
scroll to position [742, 0]
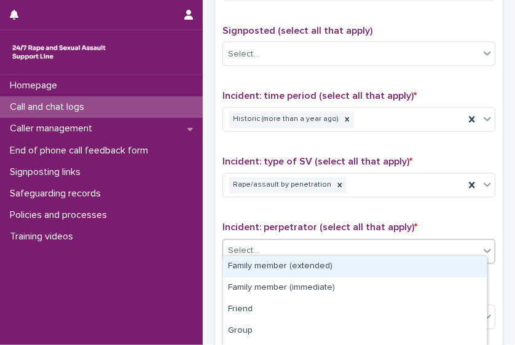
click at [439, 248] on div "Select..." at bounding box center [351, 251] width 256 height 20
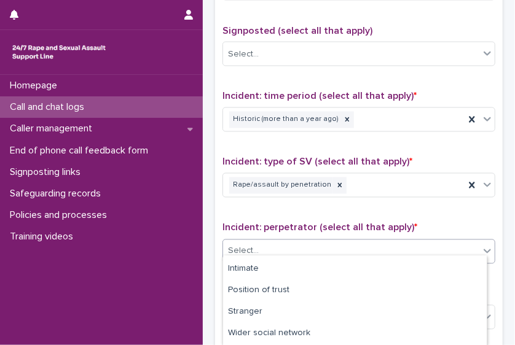
scroll to position [95, 0]
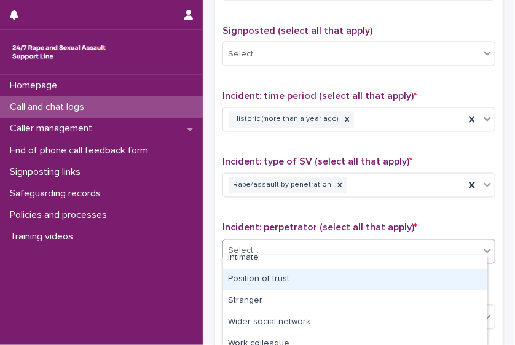
click at [439, 276] on div "Position of trust" at bounding box center [354, 279] width 263 height 21
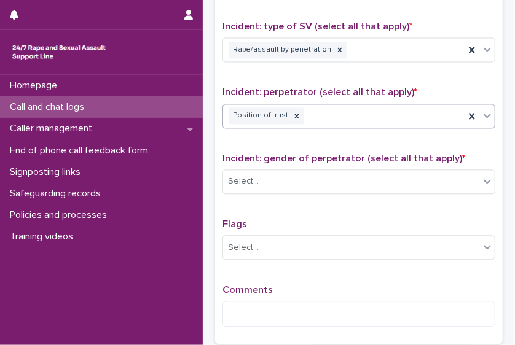
scroll to position [894, 0]
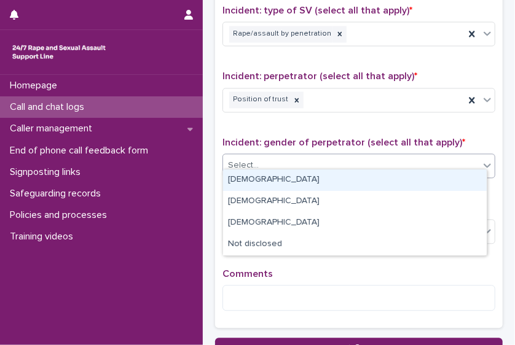
click at [442, 158] on div "Select..." at bounding box center [351, 165] width 256 height 20
click at [419, 178] on div "[DEMOGRAPHIC_DATA]" at bounding box center [354, 180] width 263 height 21
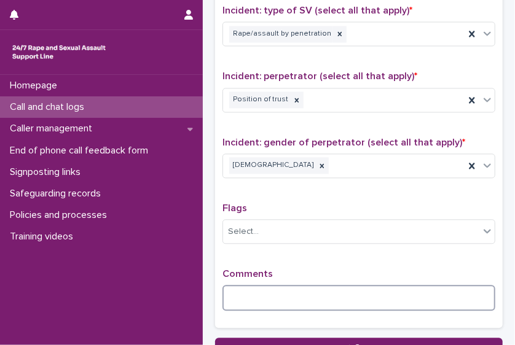
click at [284, 290] on textarea at bounding box center [358, 298] width 273 height 26
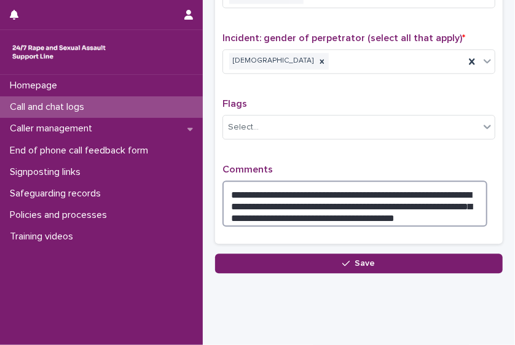
scroll to position [1013, 0]
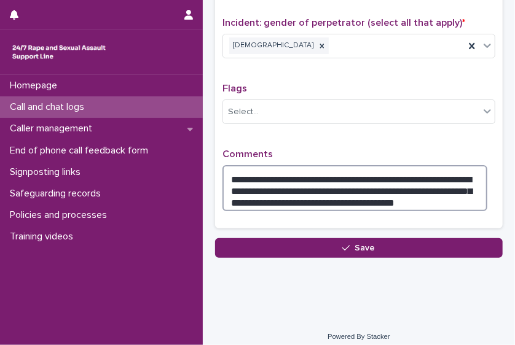
type textarea "**********"
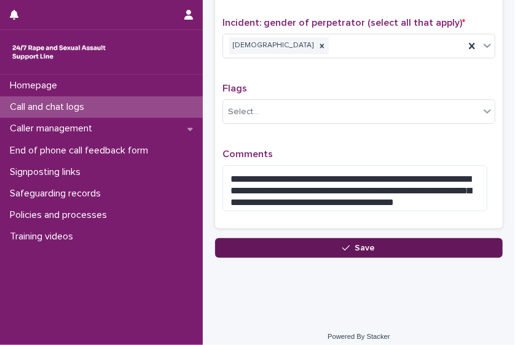
click at [429, 245] on button "Save" at bounding box center [358, 248] width 287 height 20
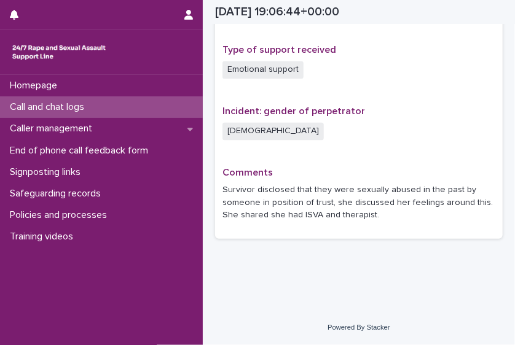
scroll to position [822, 0]
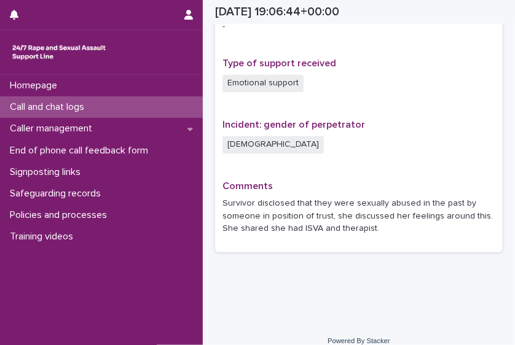
click at [82, 103] on p "Call and chat logs" at bounding box center [49, 107] width 89 height 12
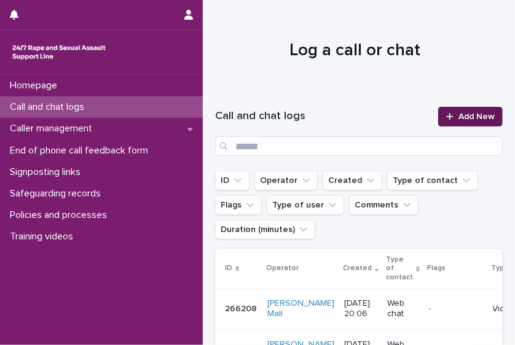
click at [458, 112] on span "Add New" at bounding box center [476, 116] width 36 height 9
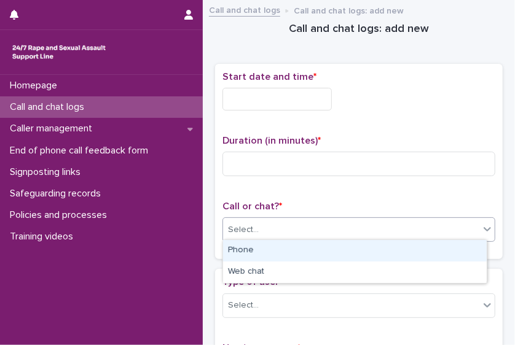
click at [311, 220] on div "Select..." at bounding box center [351, 230] width 256 height 20
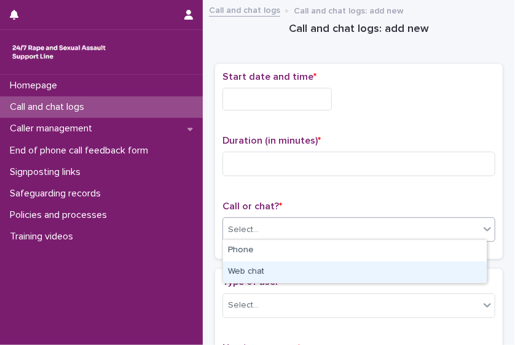
click at [288, 274] on div "Web chat" at bounding box center [354, 272] width 263 height 21
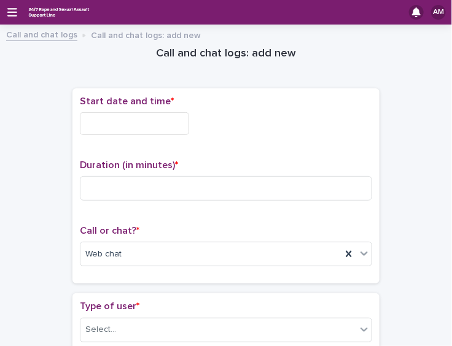
click at [96, 133] on div "Start date and time *" at bounding box center [226, 120] width 292 height 49
click at [110, 124] on input "text" at bounding box center [134, 123] width 109 height 23
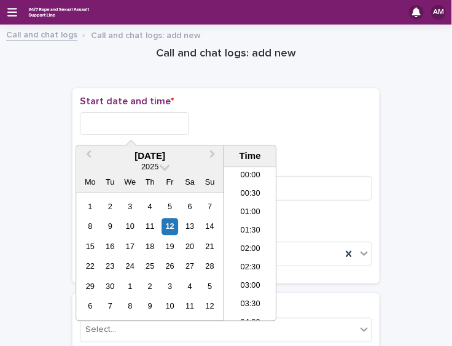
scroll to position [669, 0]
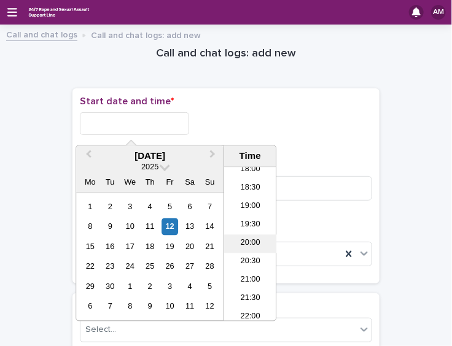
click at [246, 248] on li "20:00" at bounding box center [250, 244] width 52 height 18
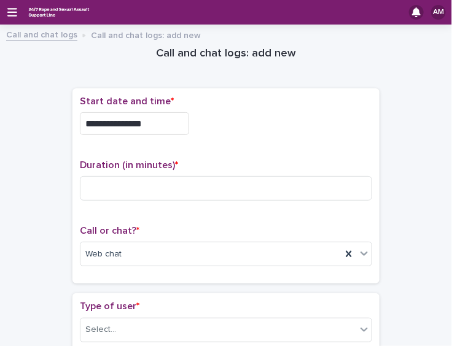
click at [172, 124] on input "**********" at bounding box center [134, 123] width 109 height 23
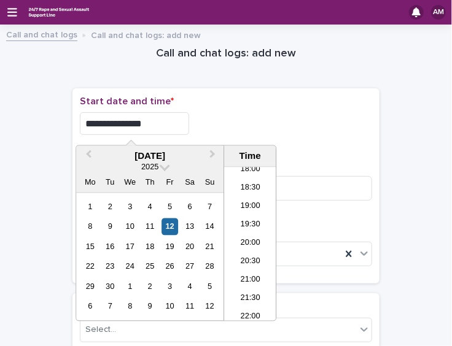
type input "**********"
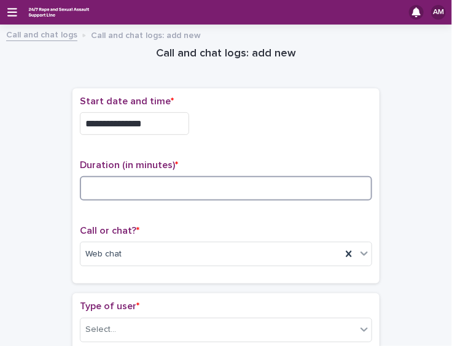
click at [198, 192] on input at bounding box center [226, 188] width 292 height 25
type input "*"
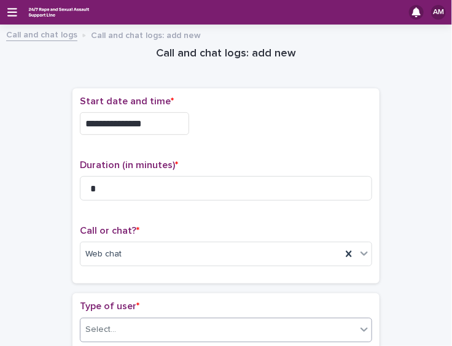
click at [217, 320] on div "Select..." at bounding box center [218, 330] width 276 height 20
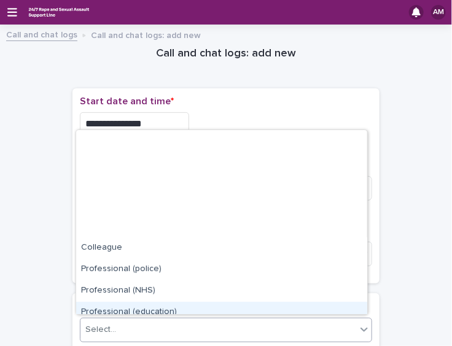
scroll to position [138, 0]
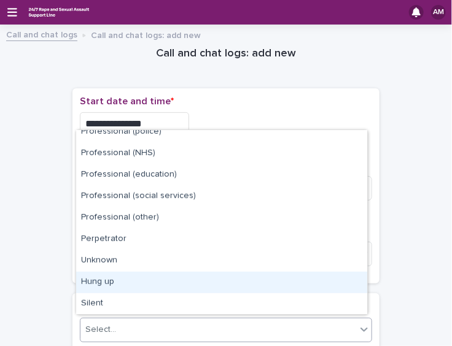
click at [349, 273] on div "Hung up" at bounding box center [221, 282] width 291 height 21
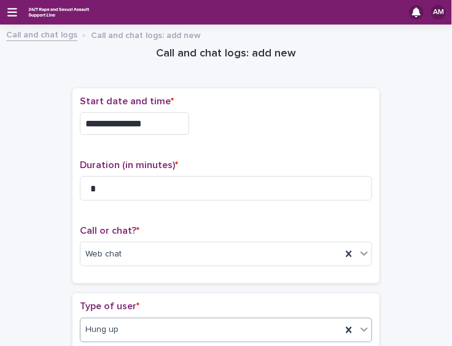
scroll to position [278, 0]
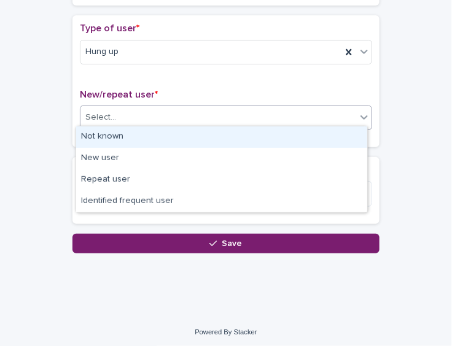
click at [346, 119] on div "Select..." at bounding box center [218, 117] width 276 height 20
click at [322, 141] on div "Not known" at bounding box center [221, 137] width 291 height 21
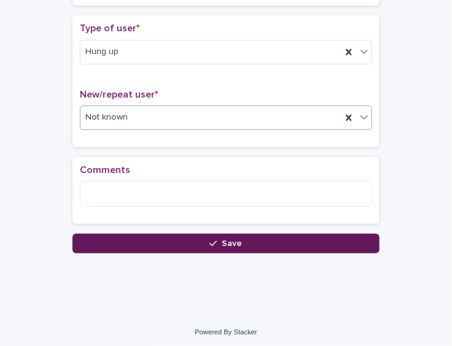
click at [201, 243] on button "Save" at bounding box center [225, 244] width 307 height 20
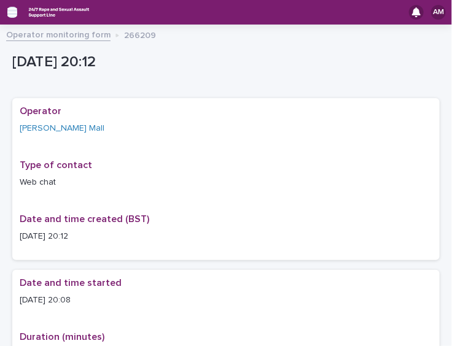
click at [15, 13] on icon "button" at bounding box center [12, 12] width 10 height 11
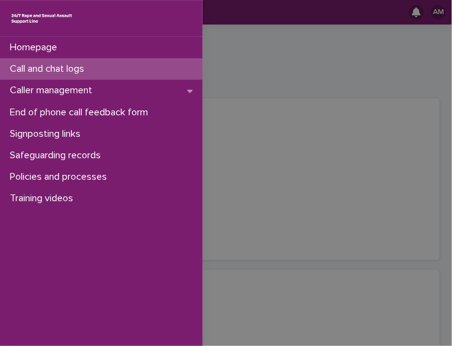
click at [55, 76] on div "Call and chat logs" at bounding box center [101, 68] width 203 height 21
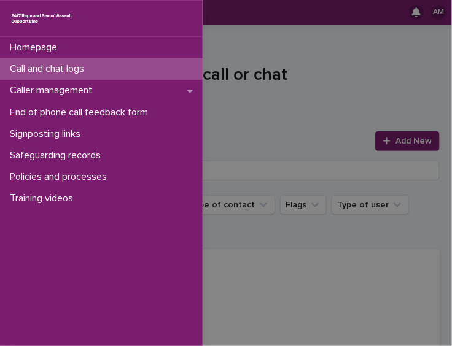
click at [321, 124] on div "Homepage Call and chat logs Caller management End of phone call feedback form S…" at bounding box center [226, 173] width 452 height 346
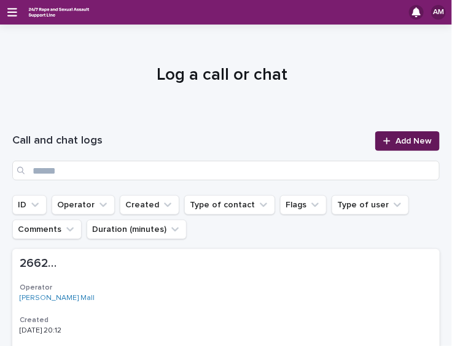
click at [397, 149] on link "Add New" at bounding box center [407, 141] width 64 height 20
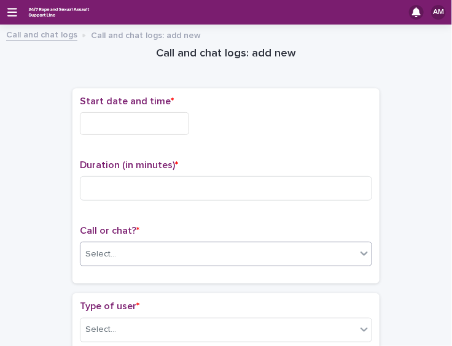
click at [179, 260] on div "Select..." at bounding box center [218, 254] width 276 height 20
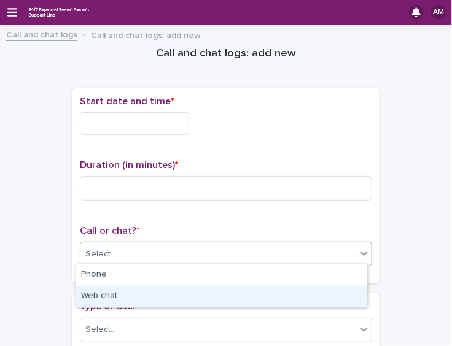
drag, startPoint x: 163, startPoint y: 284, endPoint x: 161, endPoint y: 295, distance: 10.6
click at [161, 295] on div "Web chat" at bounding box center [221, 296] width 291 height 21
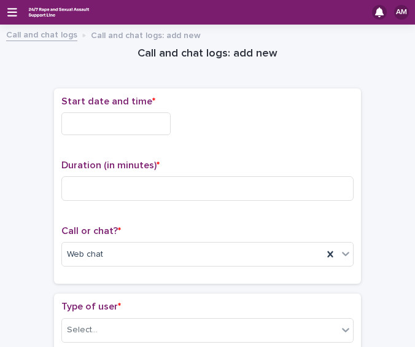
click at [133, 123] on input "text" at bounding box center [115, 123] width 109 height 23
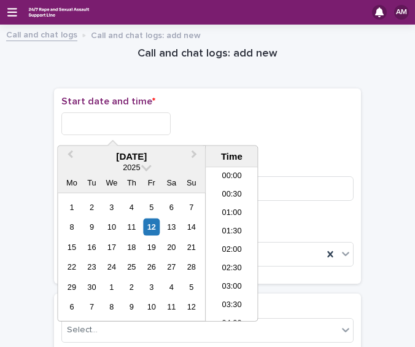
scroll to position [669, 0]
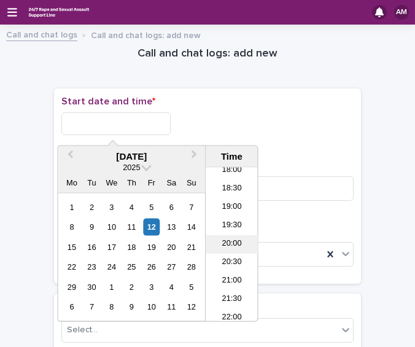
click at [238, 242] on li "20:00" at bounding box center [232, 244] width 52 height 18
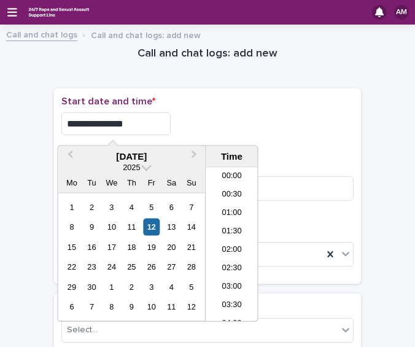
click at [149, 125] on input "**********" at bounding box center [115, 123] width 109 height 23
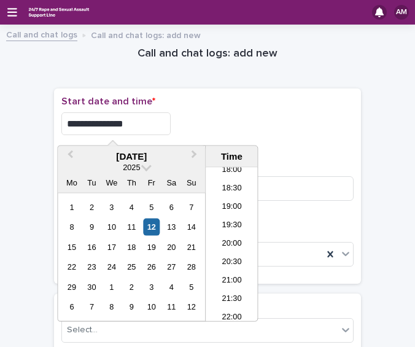
type input "**********"
click at [236, 118] on div "**********" at bounding box center [207, 123] width 292 height 23
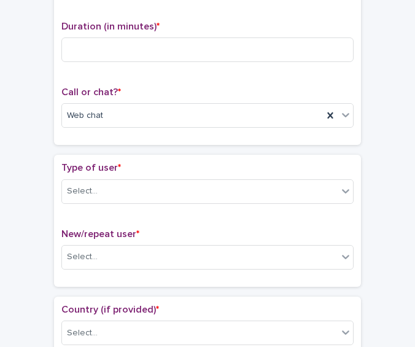
scroll to position [201, 0]
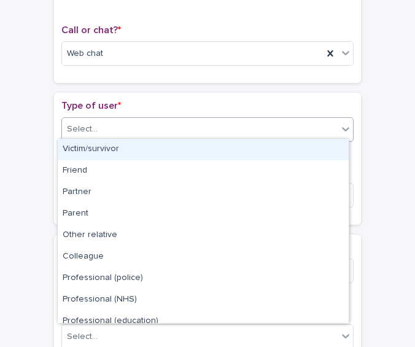
click at [296, 128] on div "Select..." at bounding box center [200, 129] width 276 height 20
click at [276, 144] on div "Victim/survivor" at bounding box center [203, 149] width 291 height 21
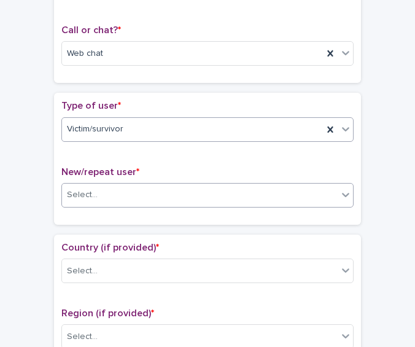
click at [253, 185] on div "Select..." at bounding box center [200, 195] width 276 height 20
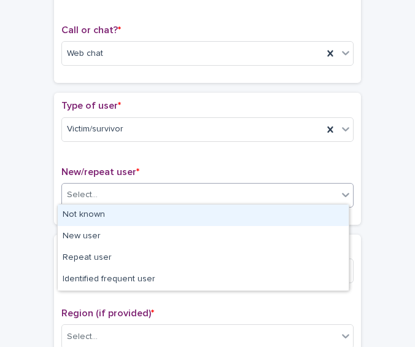
click at [229, 218] on div "Not known" at bounding box center [203, 215] width 291 height 21
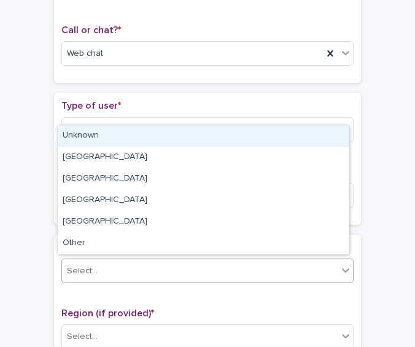
click at [210, 278] on div "Select..." at bounding box center [207, 271] width 292 height 25
click at [197, 146] on div "Unknown" at bounding box center [203, 135] width 291 height 21
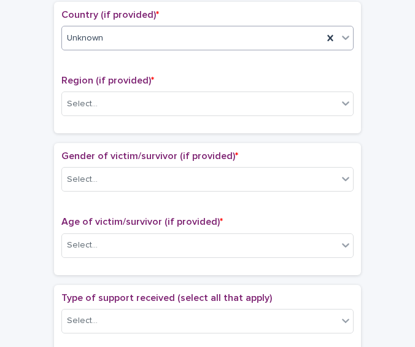
scroll to position [464, 0]
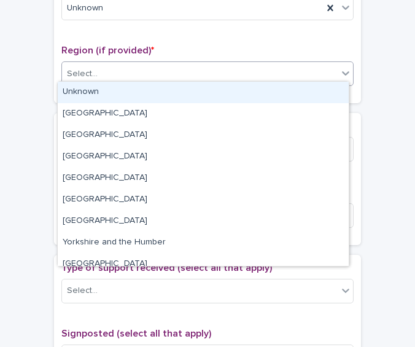
click at [257, 68] on div "Select..." at bounding box center [200, 74] width 276 height 20
click at [193, 95] on div "Unknown" at bounding box center [203, 92] width 291 height 21
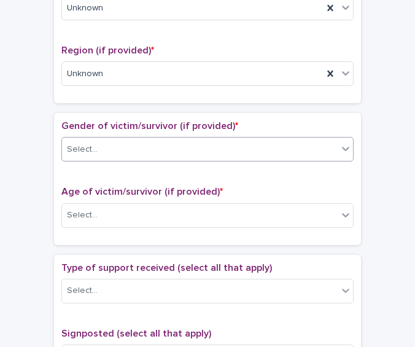
click at [158, 151] on div "Select..." at bounding box center [200, 149] width 276 height 20
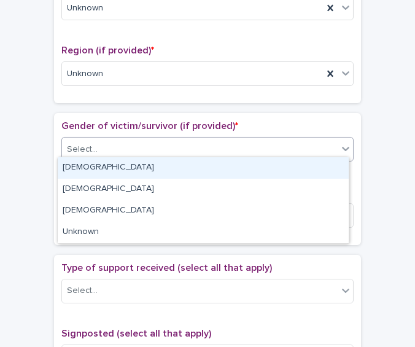
click at [142, 165] on div "[DEMOGRAPHIC_DATA]" at bounding box center [203, 167] width 291 height 21
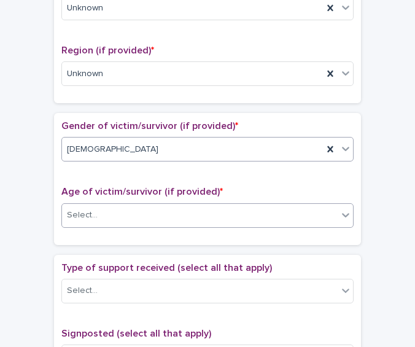
click at [143, 209] on div "Select..." at bounding box center [200, 215] width 276 height 20
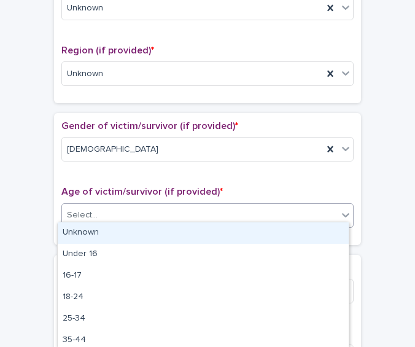
click at [123, 233] on div "Unknown" at bounding box center [203, 232] width 291 height 21
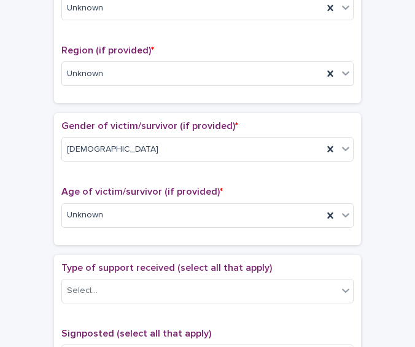
click at [154, 298] on div "Type of support received (select all that apply) Select..." at bounding box center [207, 287] width 292 height 51
click at [142, 284] on div "Select..." at bounding box center [200, 291] width 276 height 20
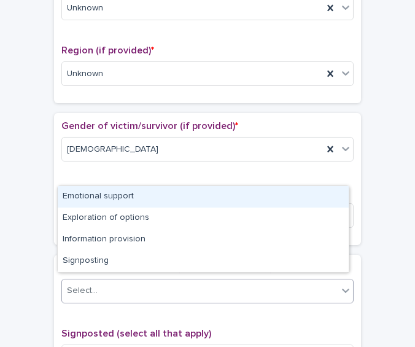
click at [126, 201] on div "Emotional support" at bounding box center [203, 196] width 291 height 21
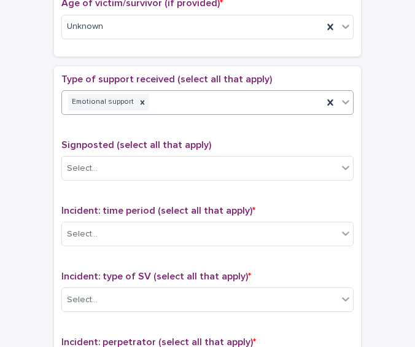
scroll to position [655, 0]
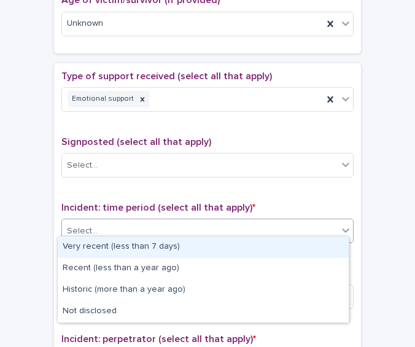
click at [230, 222] on div "Select..." at bounding box center [200, 231] width 276 height 20
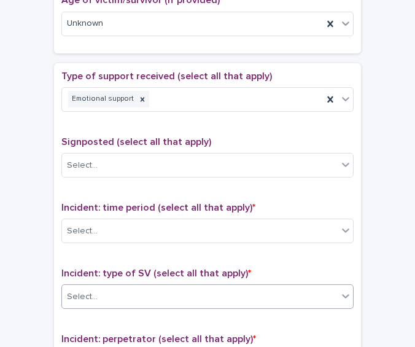
click at [208, 295] on div "Select..." at bounding box center [200, 297] width 276 height 20
click at [158, 222] on div "Select..." at bounding box center [200, 231] width 276 height 20
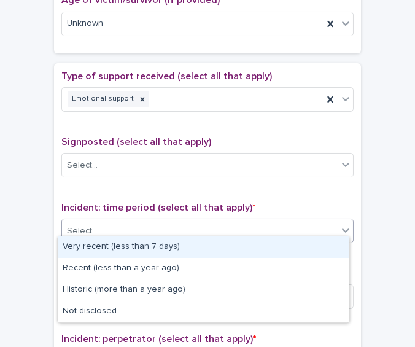
click at [159, 251] on div "Very recent (less than 7 days)" at bounding box center [203, 246] width 291 height 21
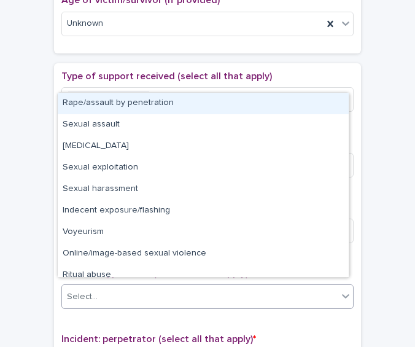
click at [169, 287] on div "Select..." at bounding box center [200, 297] width 276 height 20
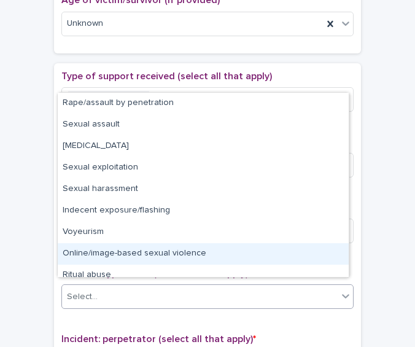
scroll to position [31, 0]
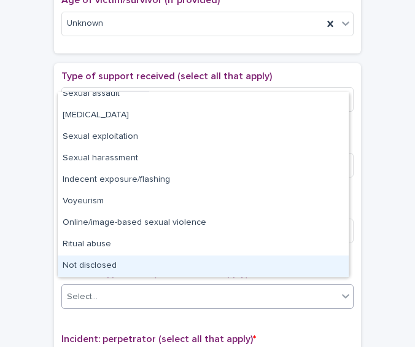
click at [279, 268] on div "Not disclosed" at bounding box center [203, 266] width 291 height 21
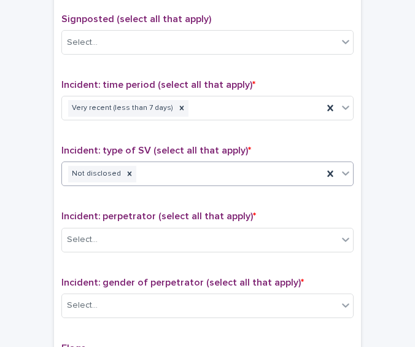
scroll to position [780, 0]
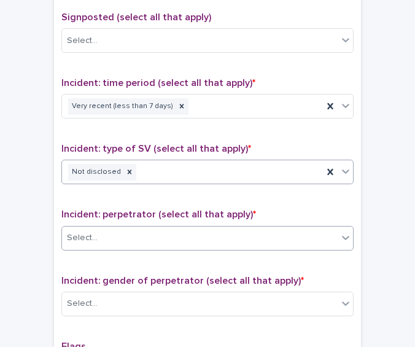
click at [259, 230] on div "Select..." at bounding box center [200, 238] width 276 height 20
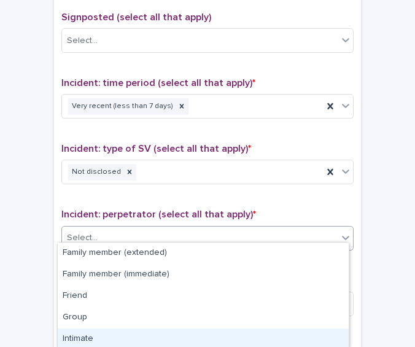
click at [208, 332] on div "Intimate" at bounding box center [203, 339] width 291 height 21
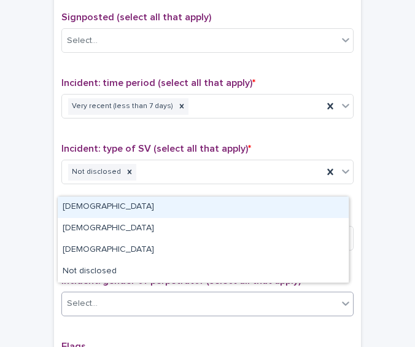
click at [199, 302] on div "Select..." at bounding box center [200, 304] width 276 height 20
click at [162, 206] on div "[DEMOGRAPHIC_DATA]" at bounding box center [203, 207] width 291 height 21
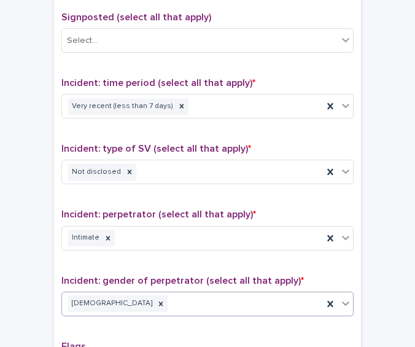
scroll to position [953, 0]
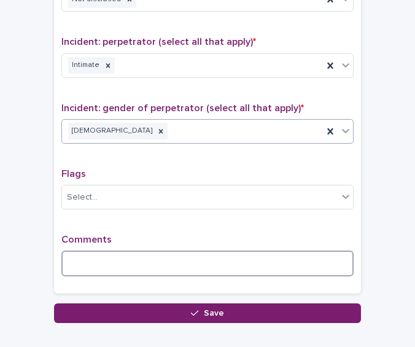
click at [218, 251] on textarea at bounding box center [207, 264] width 292 height 26
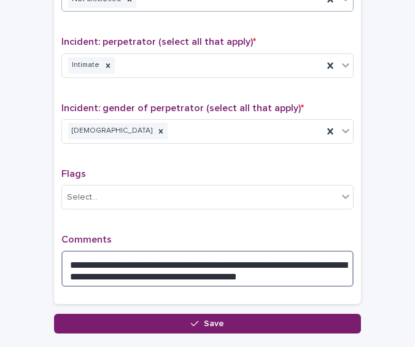
type textarea "**********"
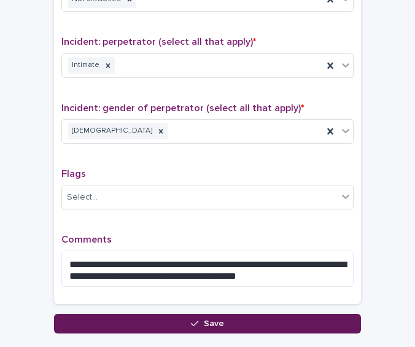
click at [270, 316] on button "Save" at bounding box center [207, 324] width 307 height 20
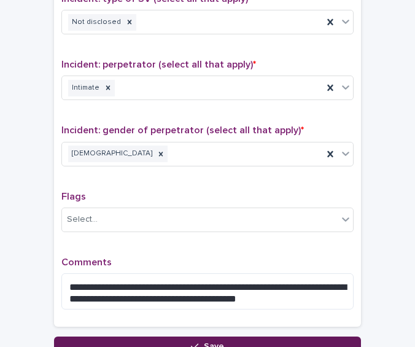
scroll to position [157, 0]
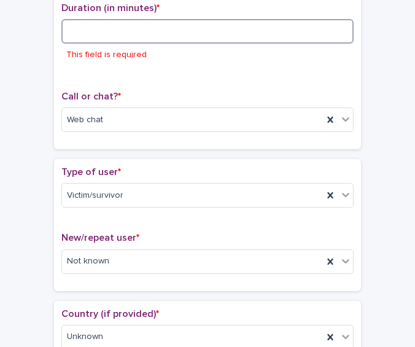
click at [76, 27] on input at bounding box center [207, 31] width 292 height 25
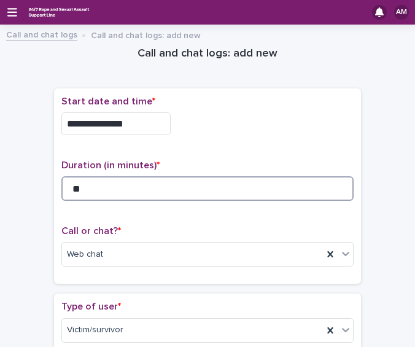
scroll to position [1026, 0]
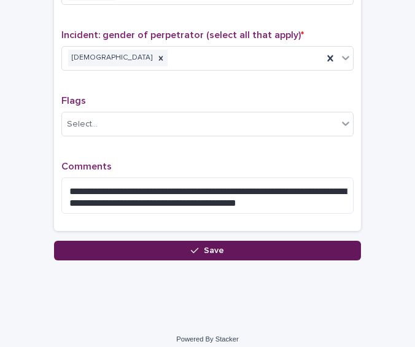
type input "**"
click at [296, 241] on button "Save" at bounding box center [207, 251] width 307 height 20
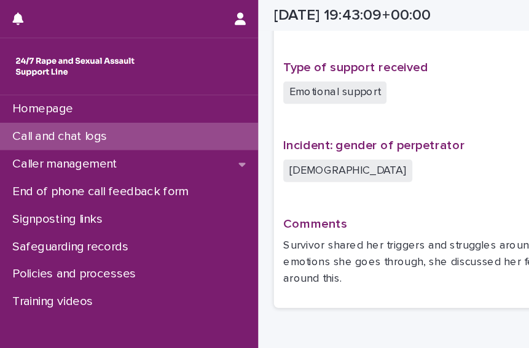
scroll to position [792, 0]
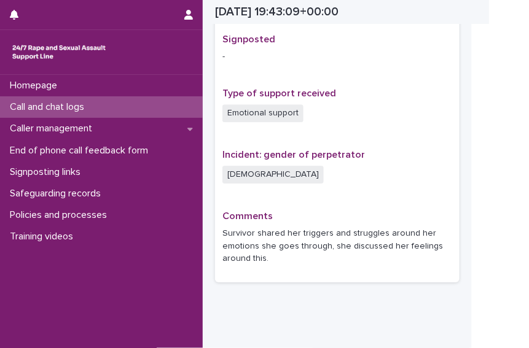
click at [40, 111] on p "Call and chat logs" at bounding box center [49, 107] width 89 height 12
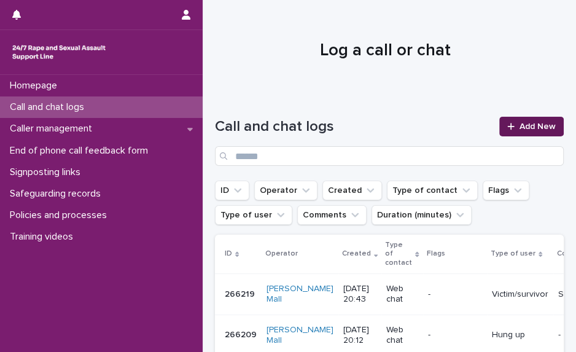
click at [514, 128] on span "Add New" at bounding box center [538, 126] width 36 height 9
